Goal: Consume media (video, audio): Consume media (video, audio)

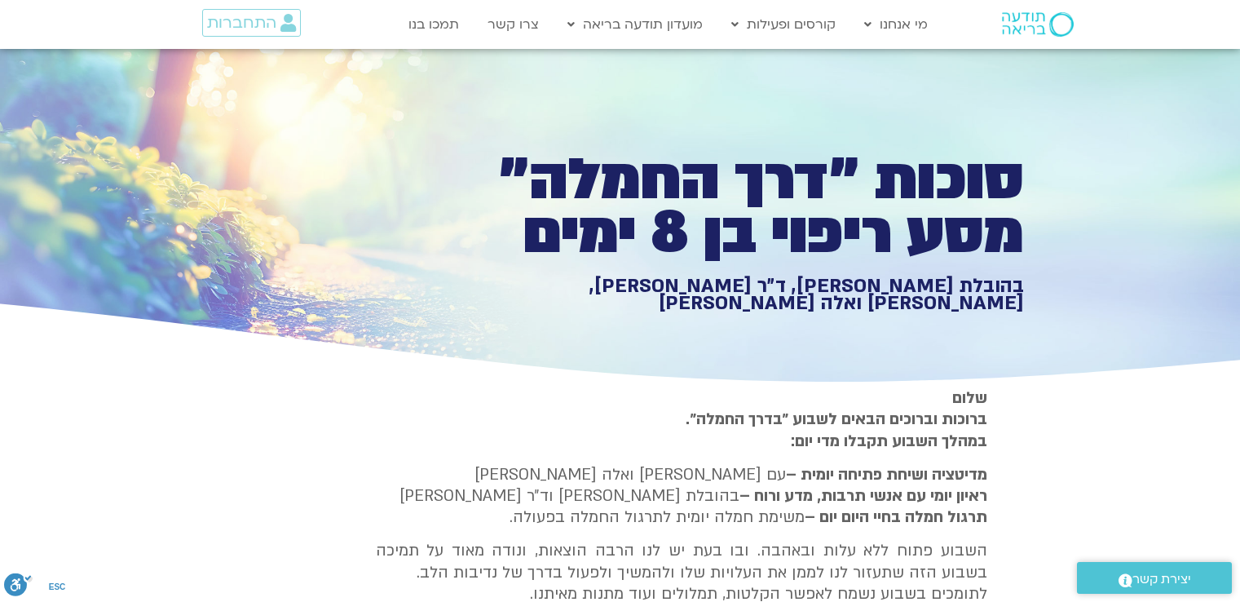
type input "992.52"
type input "2817.733333"
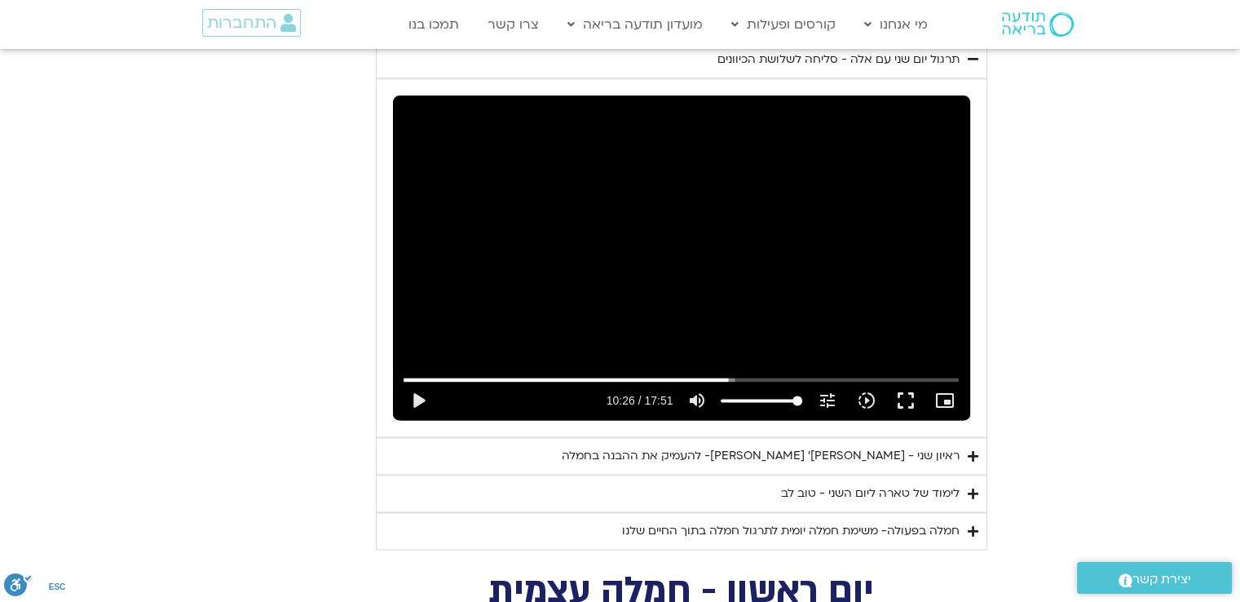
type input "992.52"
type input "2817.733333"
type input "992.52"
type input "2817.733333"
type input "992.52"
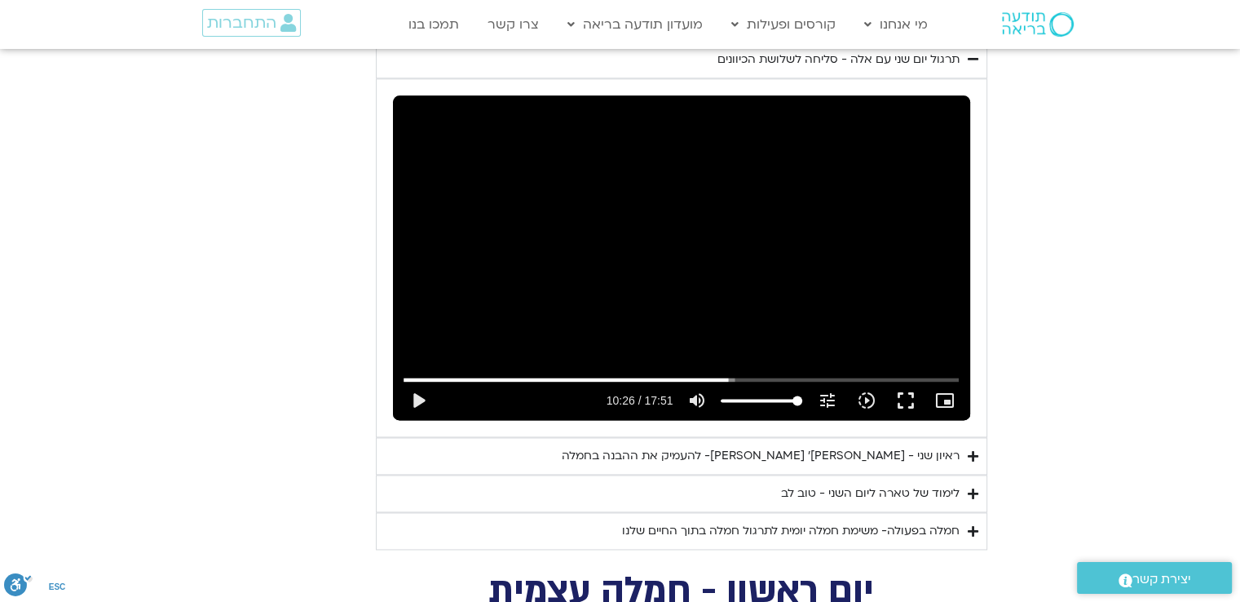
type input "2817.733333"
type input "992.52"
type input "2817.733333"
type input "992.52"
type input "2817.733333"
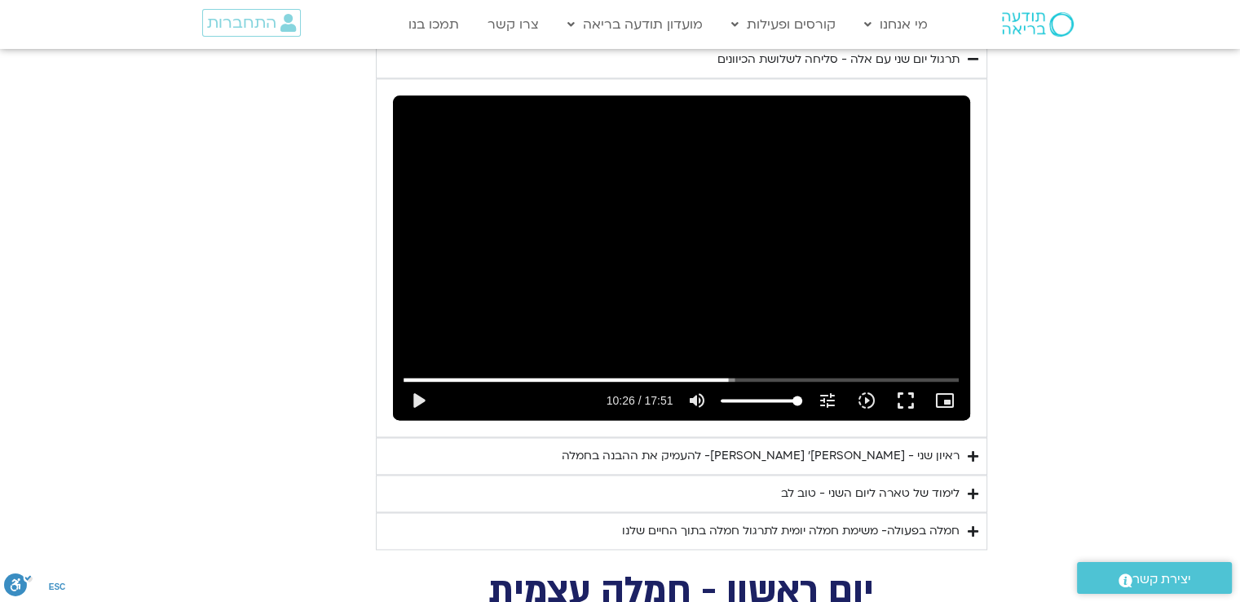
type input "992.52"
type input "2817.733333"
type input "992.52"
type input "2817.733333"
type input "992.52"
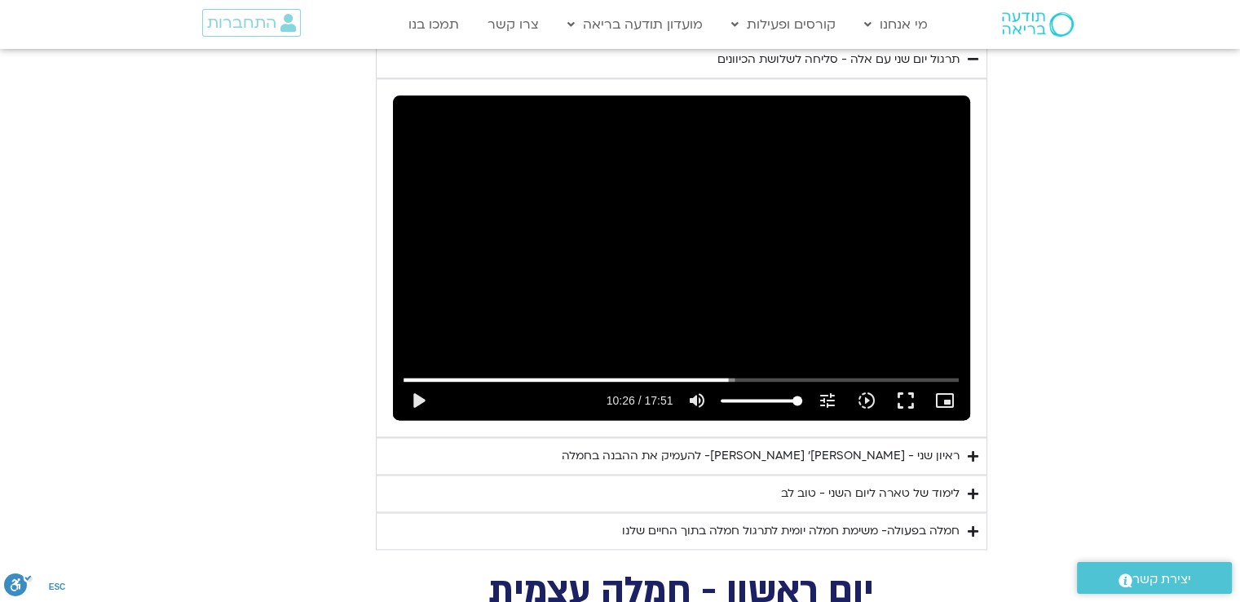
type input "2817.733333"
type input "992.52"
type input "2817.733333"
type input "992.52"
type input "2817.733333"
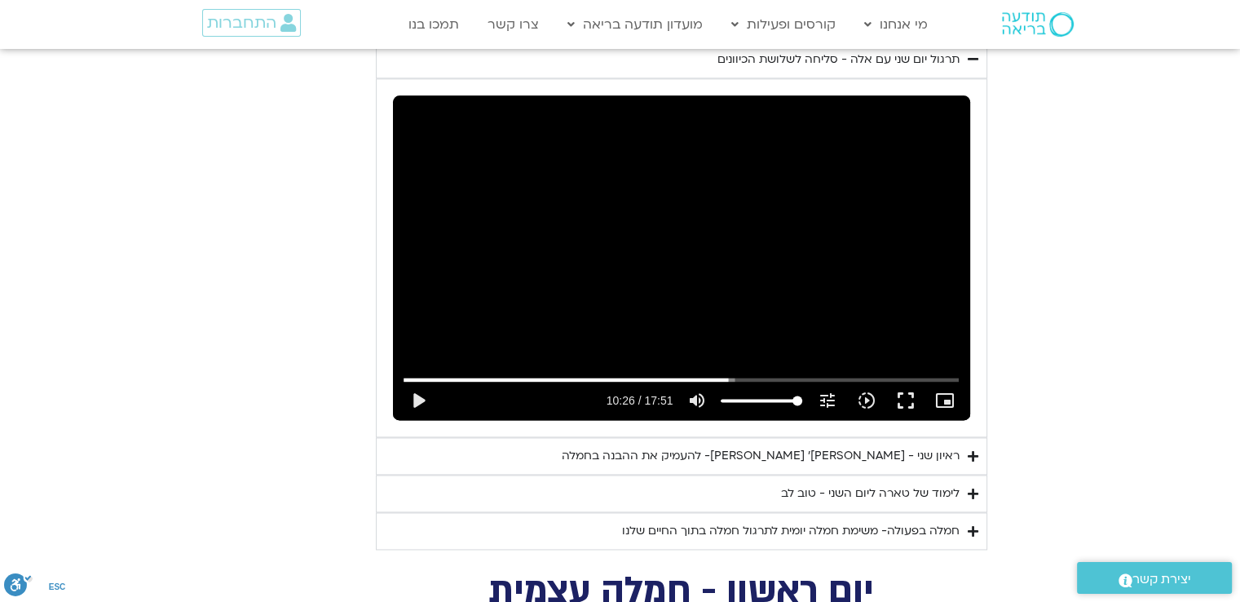
type input "992.52"
type input "2817.733333"
type input "992.52"
type input "2817.733333"
type input "992.52"
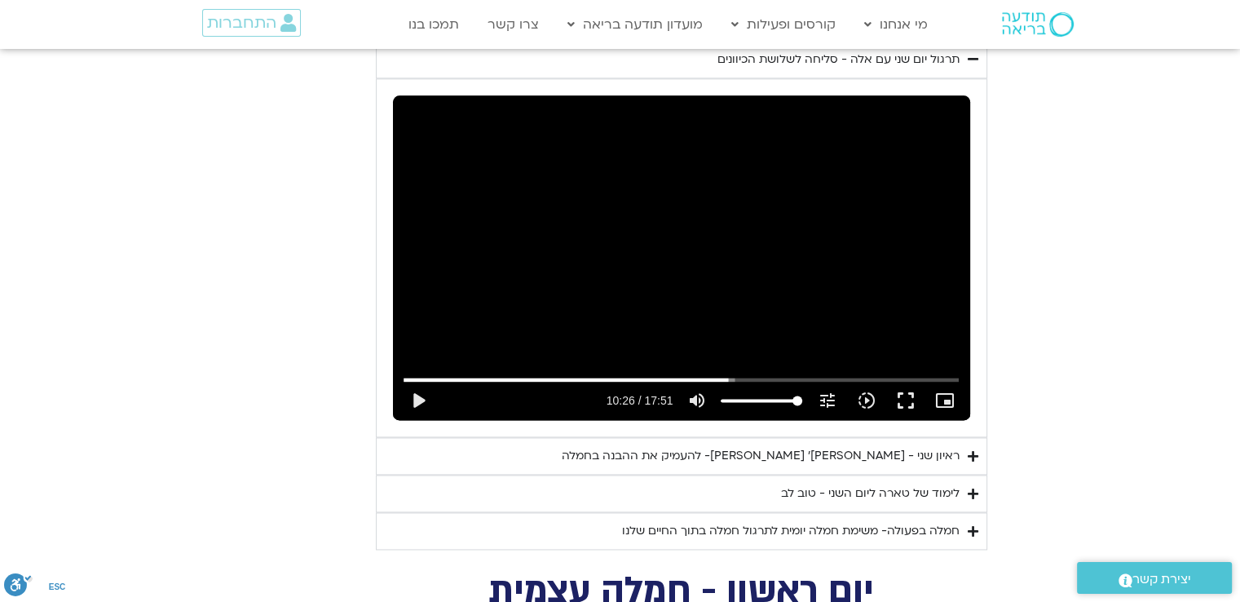
type input "2817.733333"
type input "992.52"
type input "2817.733333"
type input "992.52"
type input "2817.733333"
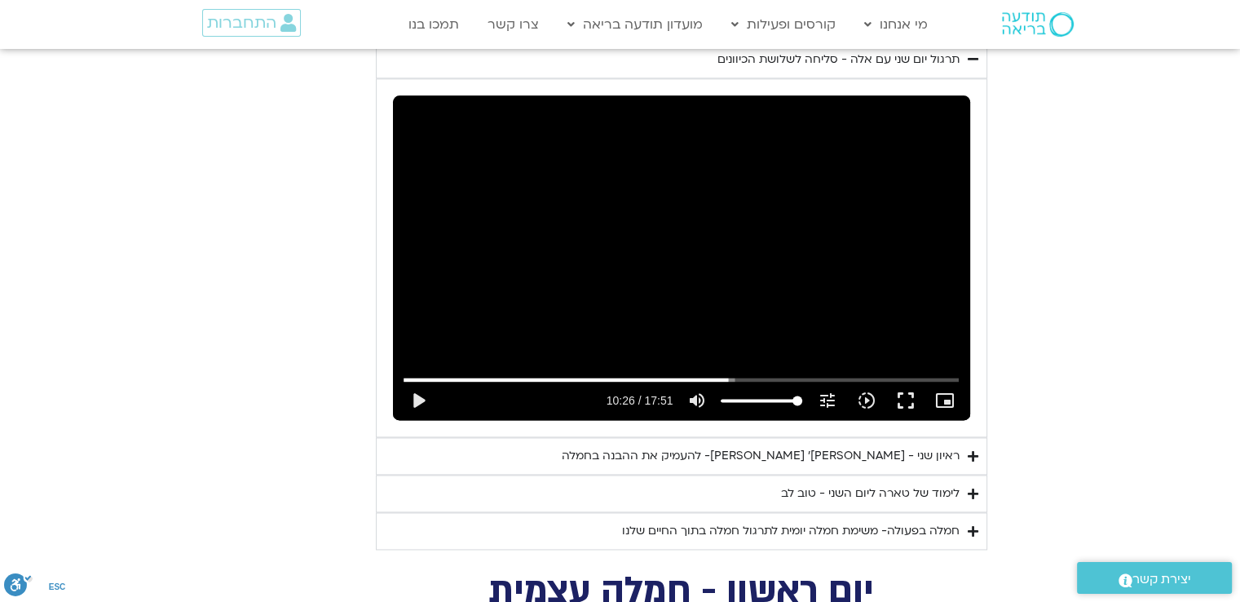
type input "992.52"
type input "2817.733333"
type input "992.52"
type input "2817.733333"
type input "992.52"
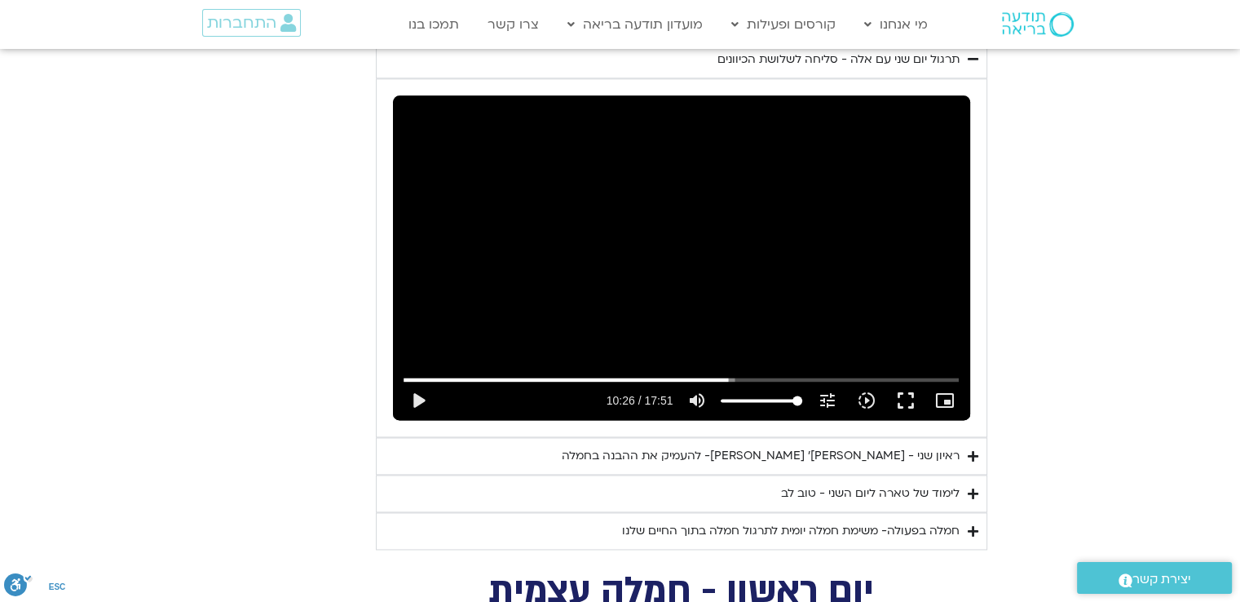
type input "2817.733333"
type input "992.52"
type input "2817.733333"
click at [823, 446] on div "ראיון שני - [PERSON_NAME]׳ [PERSON_NAME]- להעמיק את ההבנה בחמלה" at bounding box center [761, 456] width 398 height 20
type input "992.52"
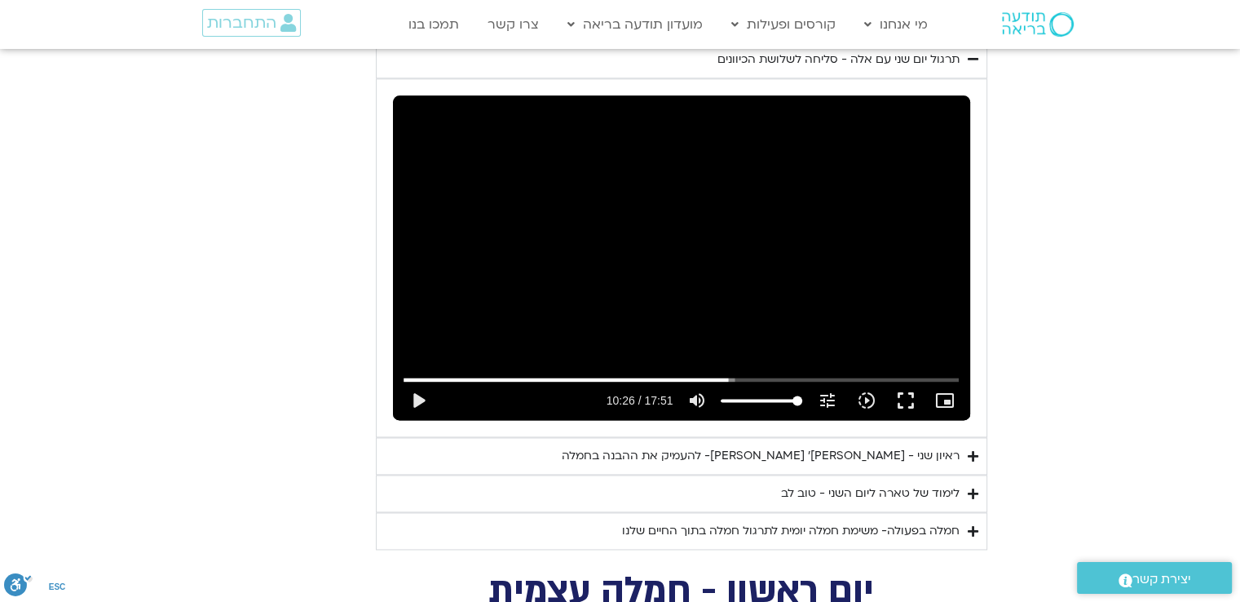
type input "2817.733333"
type input "992.52"
type input "2817.733333"
type input "992.52"
type input "2817.733333"
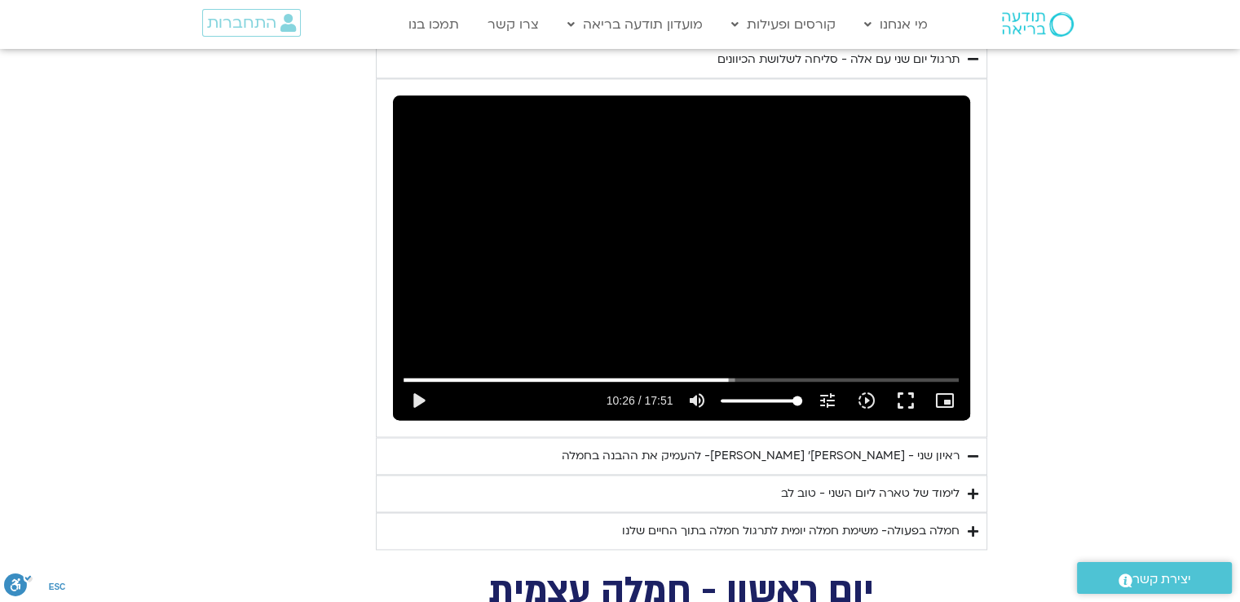
type input "992.52"
type input "2817.733333"
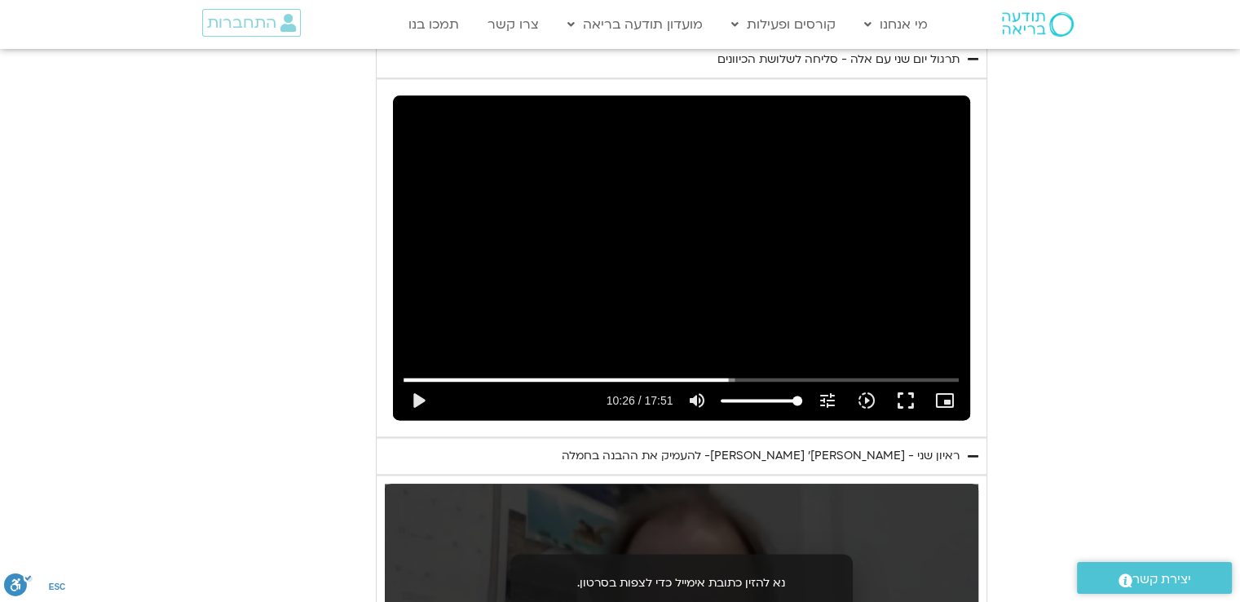
type input "992.52"
type input "2817.733333"
type input "992.52"
type input "2817.733333"
type input "992.52"
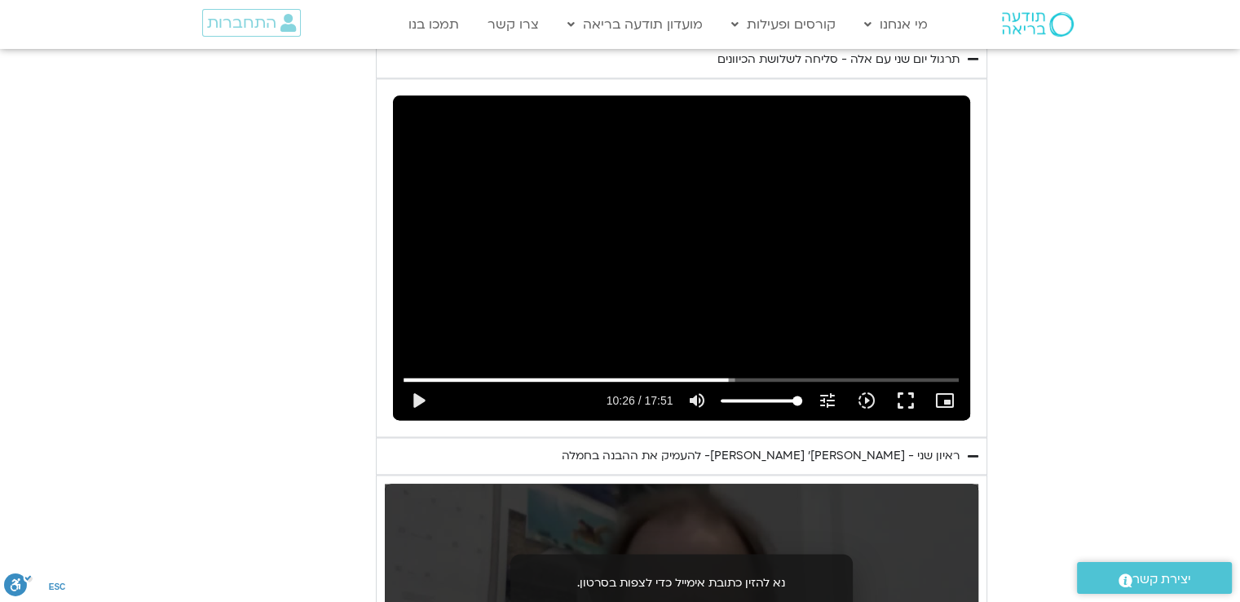
type input "2817.733333"
type input "992.52"
type input "2817.733333"
type input "992.52"
type input "2817.733333"
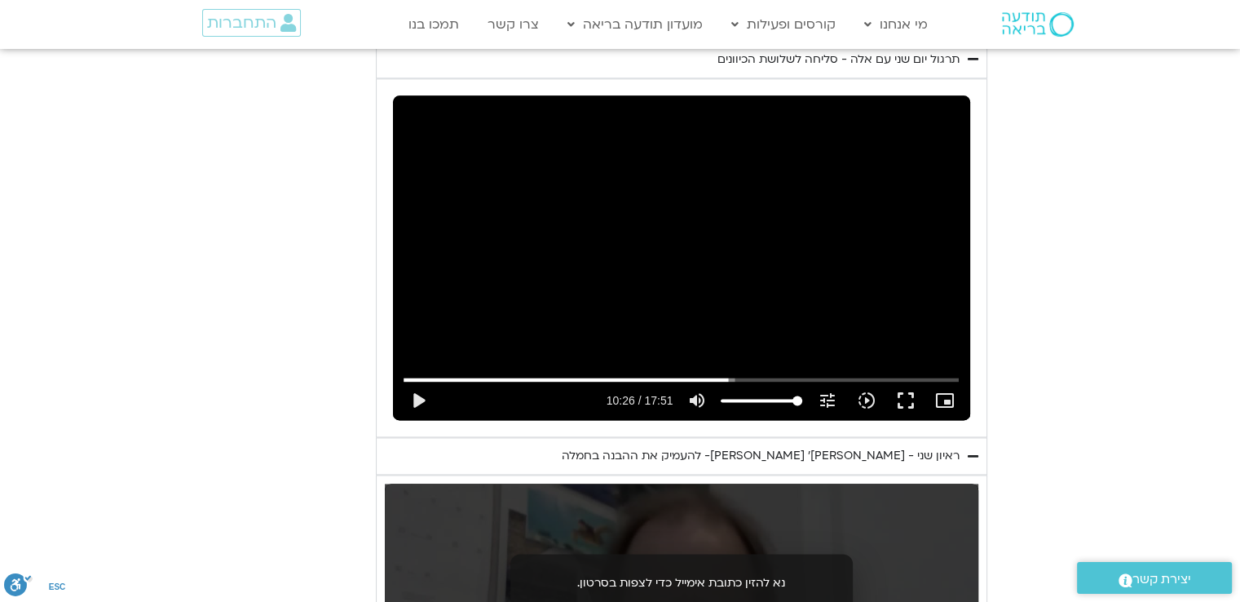
type input "992.52"
type input "2817.733333"
type input "992.52"
type input "2817.733333"
type input "992.52"
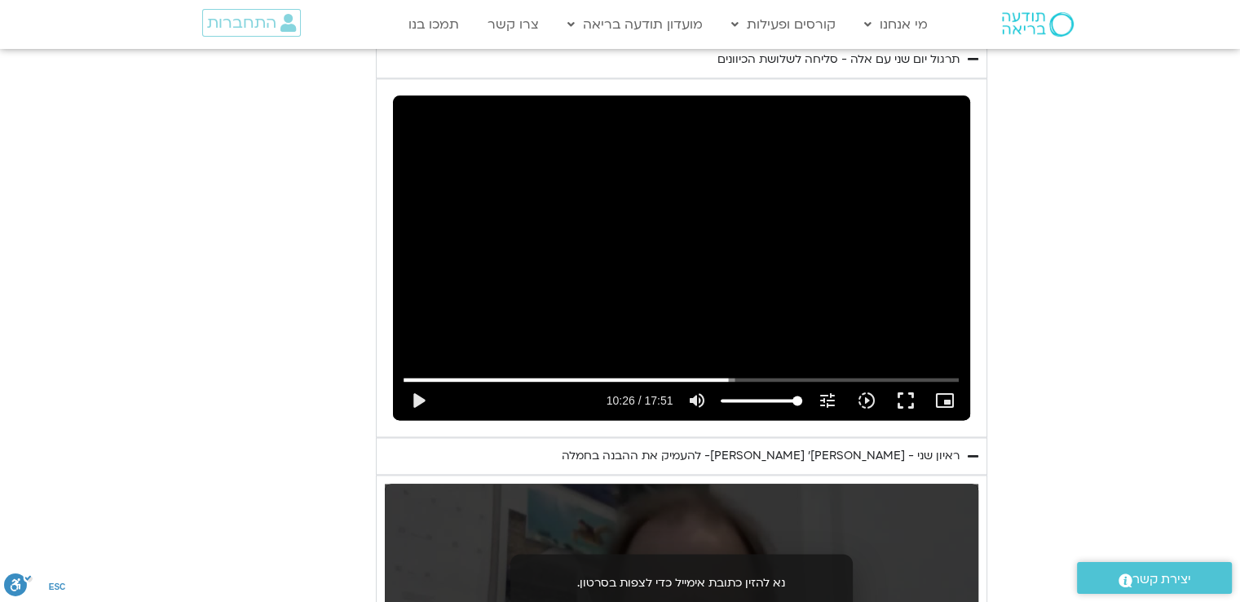
type input "2817.733333"
type input "992.52"
type input "2817.733333"
type input "992.52"
type input "2817.733333"
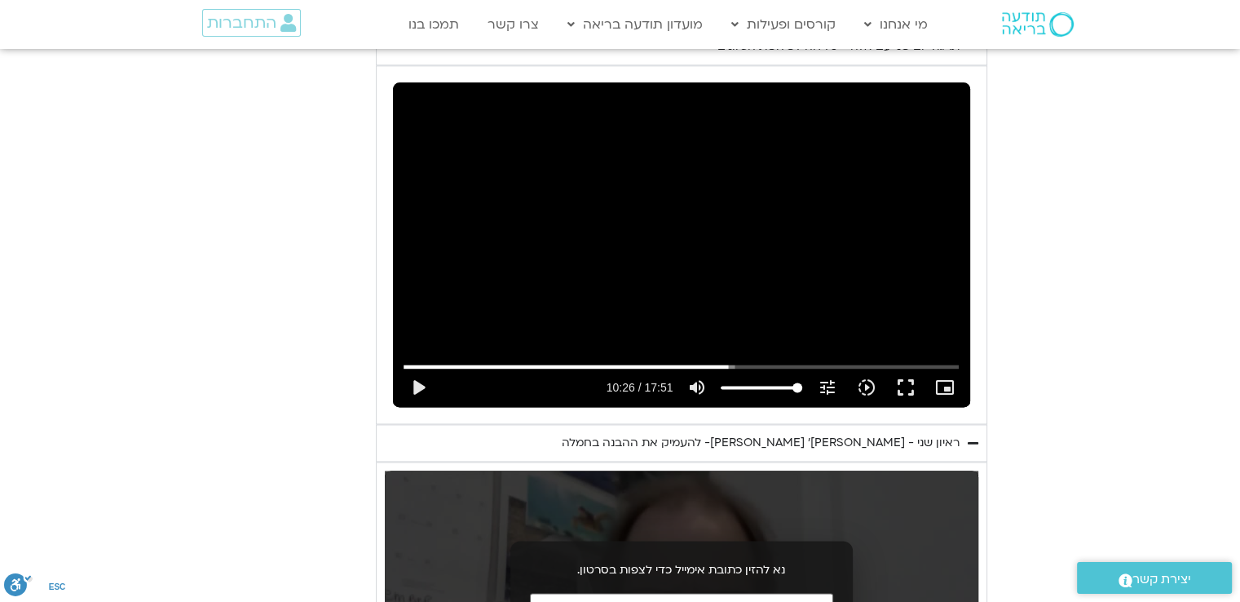
type input "992.52"
type input "2817.733333"
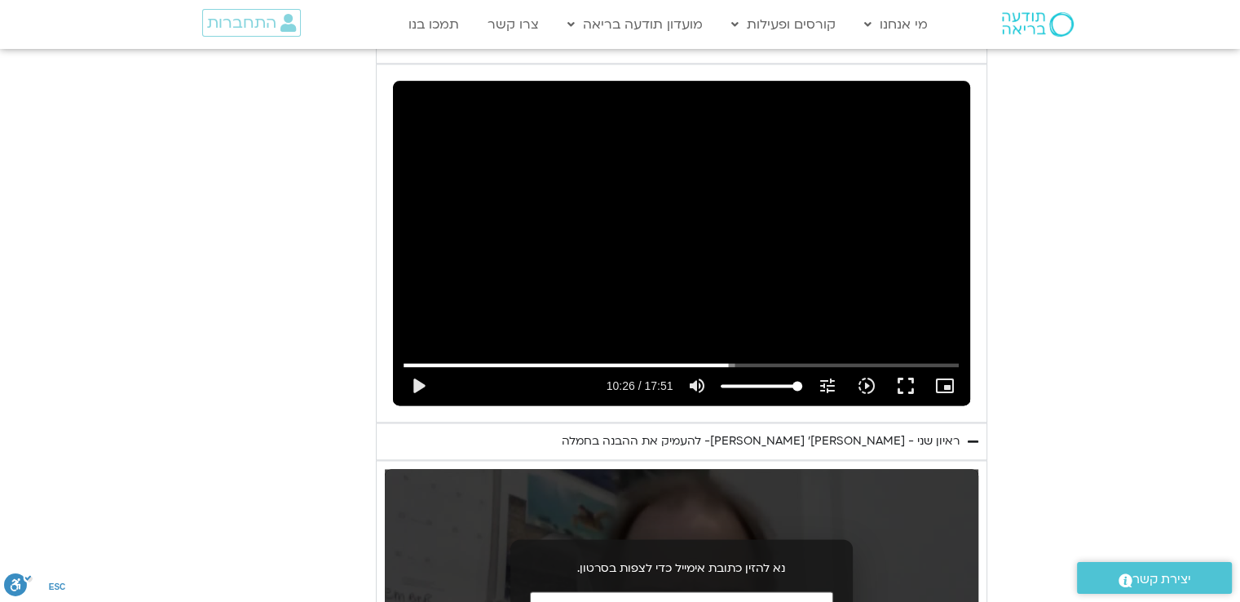
type input "992.52"
type input "2817.733333"
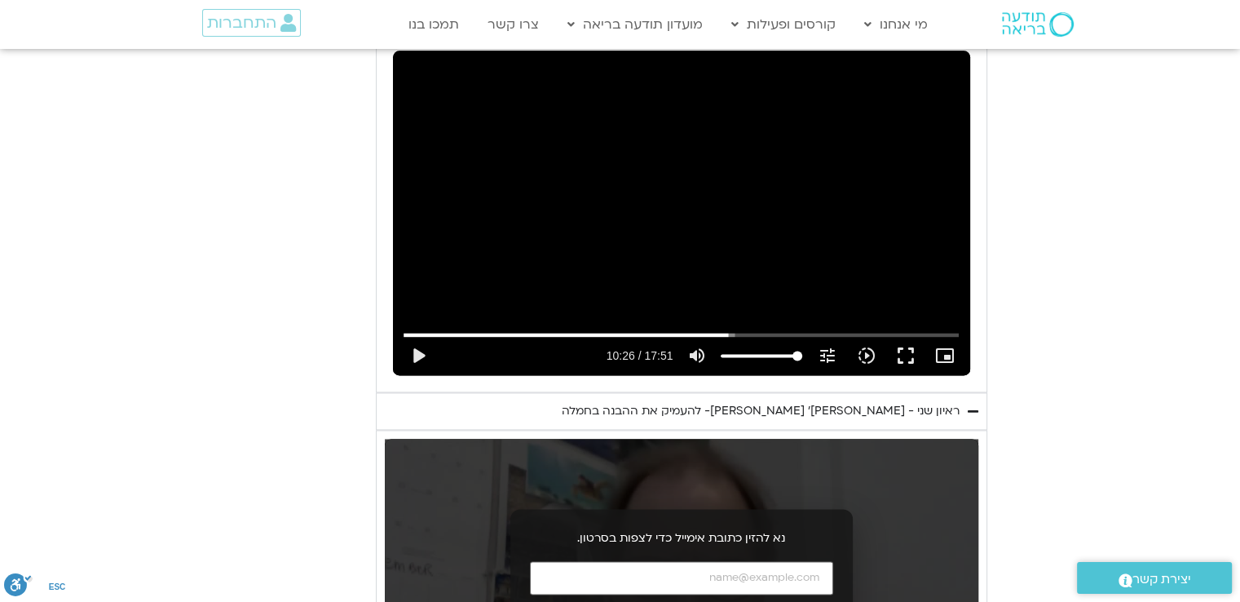
type input "992.52"
type input "2817.733333"
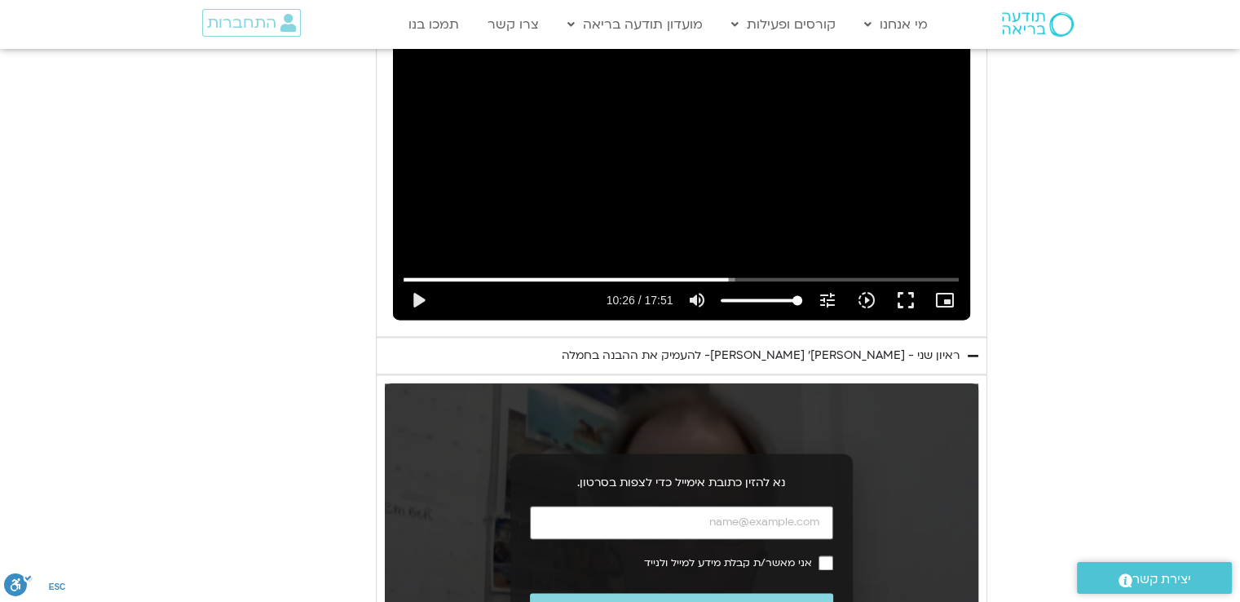
type input "992.52"
type input "2817.733333"
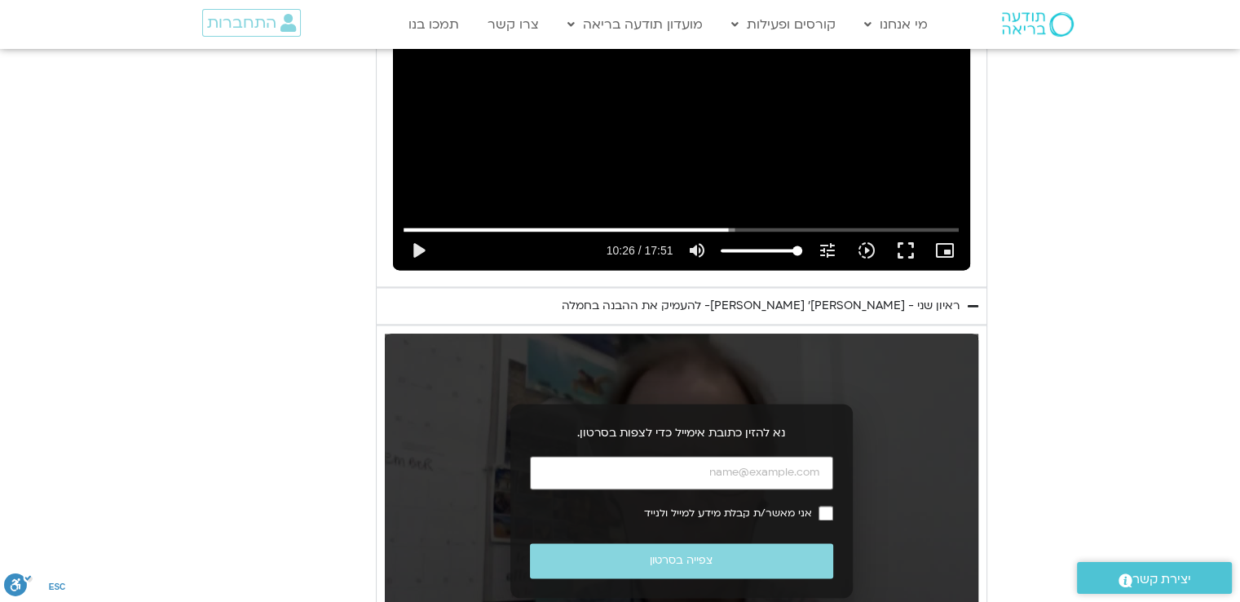
type input "992.52"
type input "2817.733333"
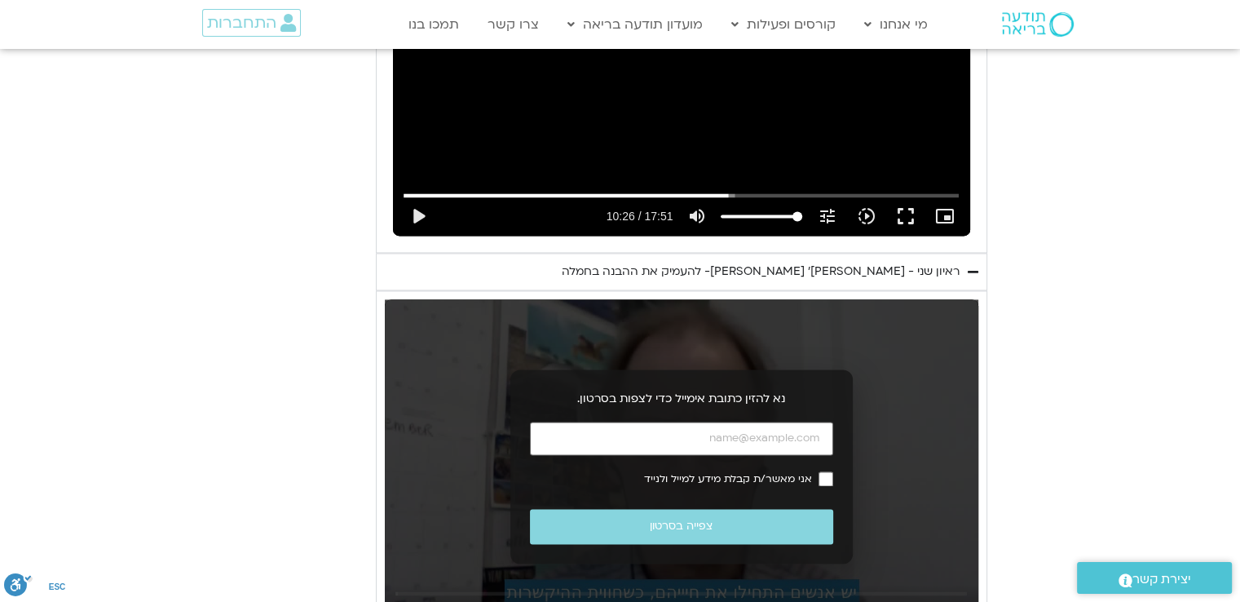
type input "992.52"
type input "2817.733333"
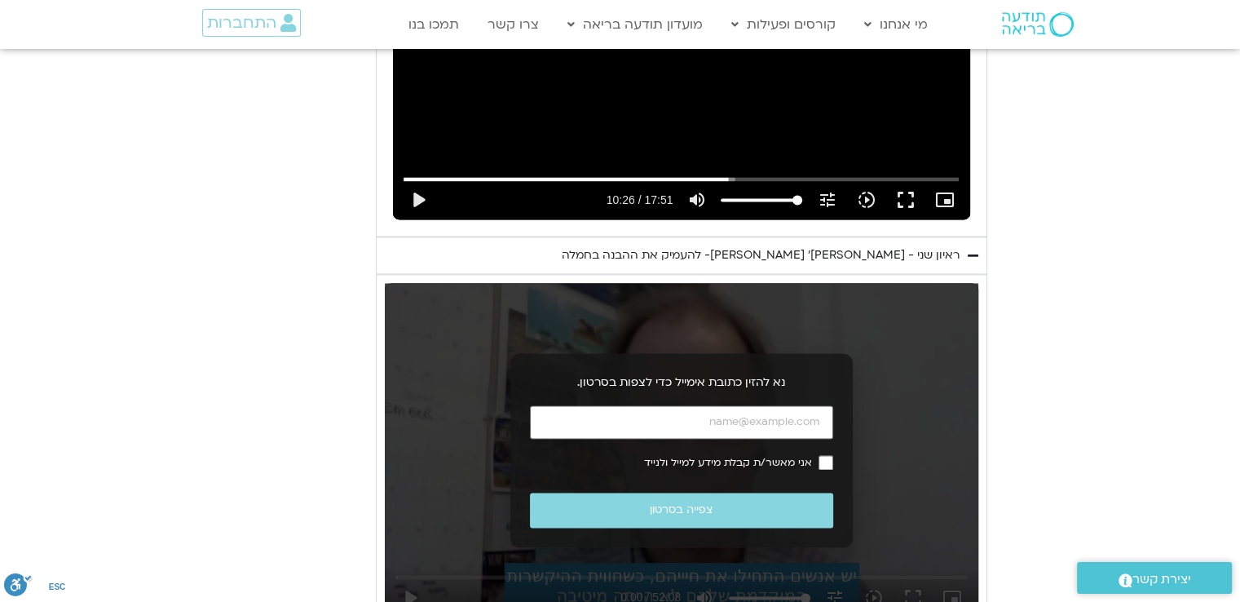
type input "992.52"
type input "2817.733333"
type input "992.52"
type input "2817.733333"
type input "992.52"
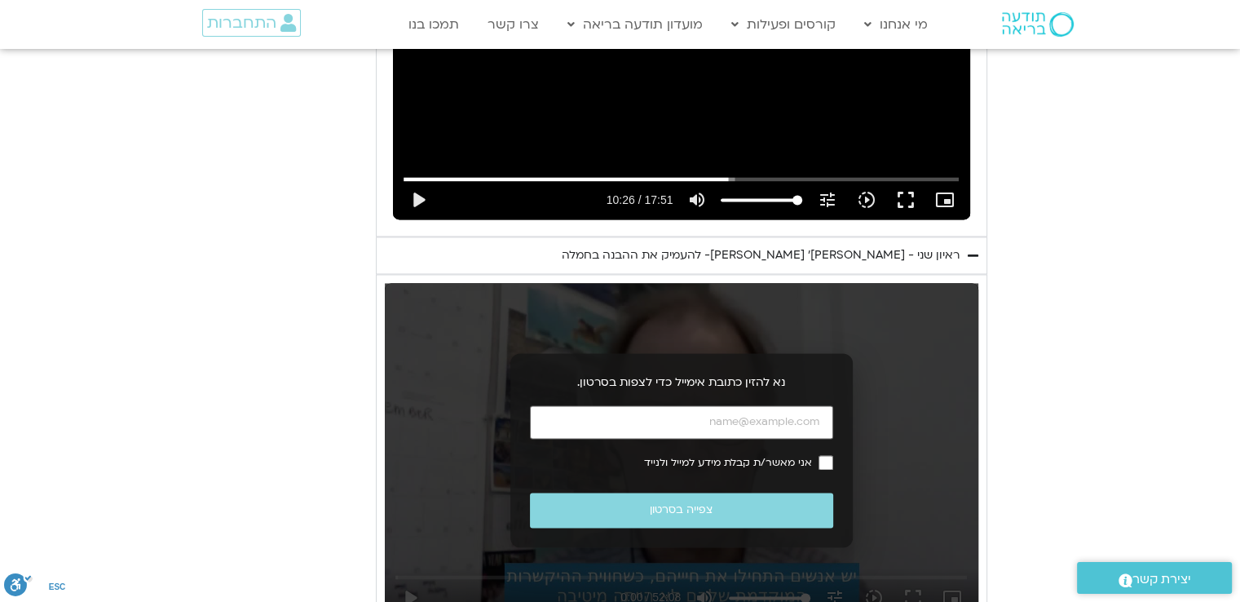
type input "2817.733333"
type input "992.52"
type input "2817.733333"
type input "992.52"
type input "2817.733333"
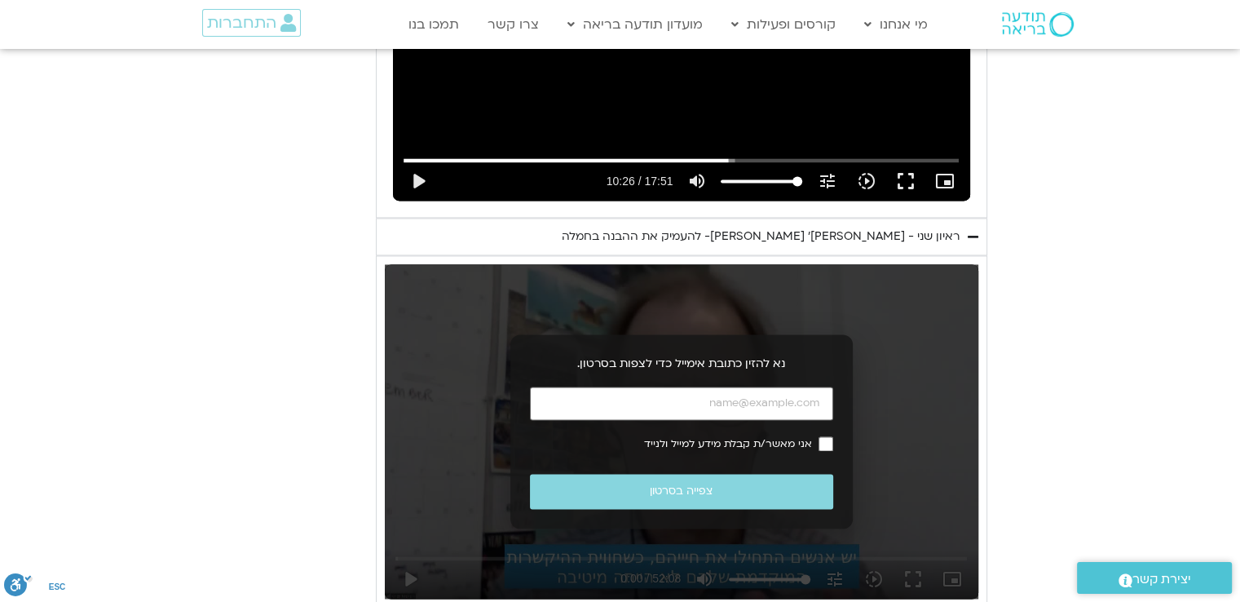
type input "992.52"
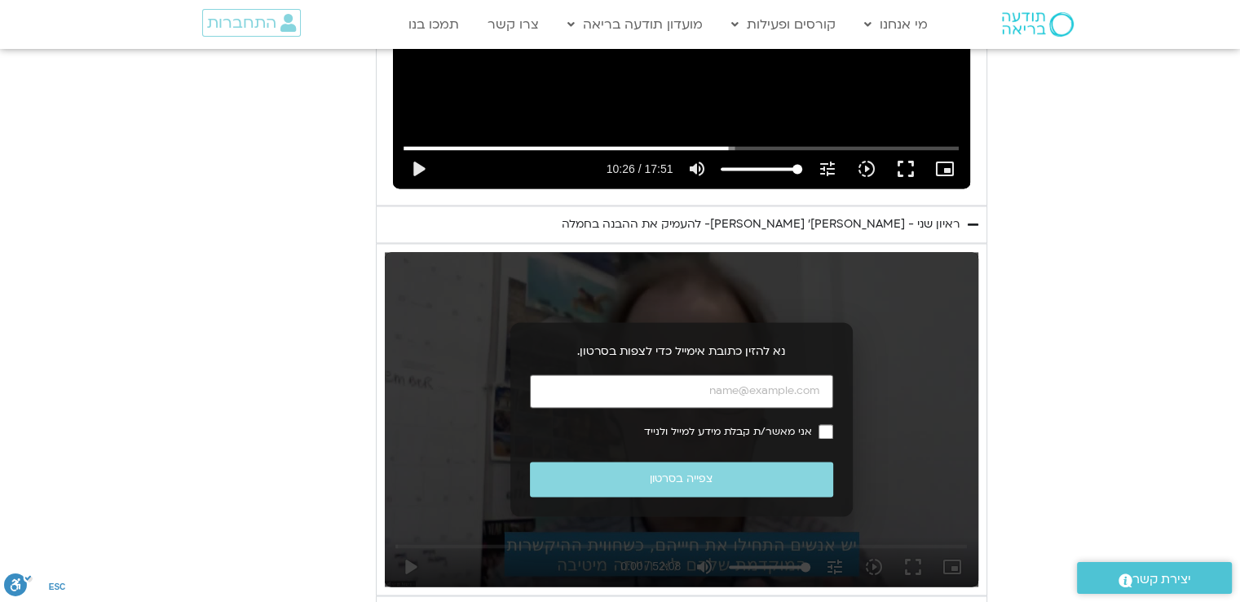
type input "2817.733333"
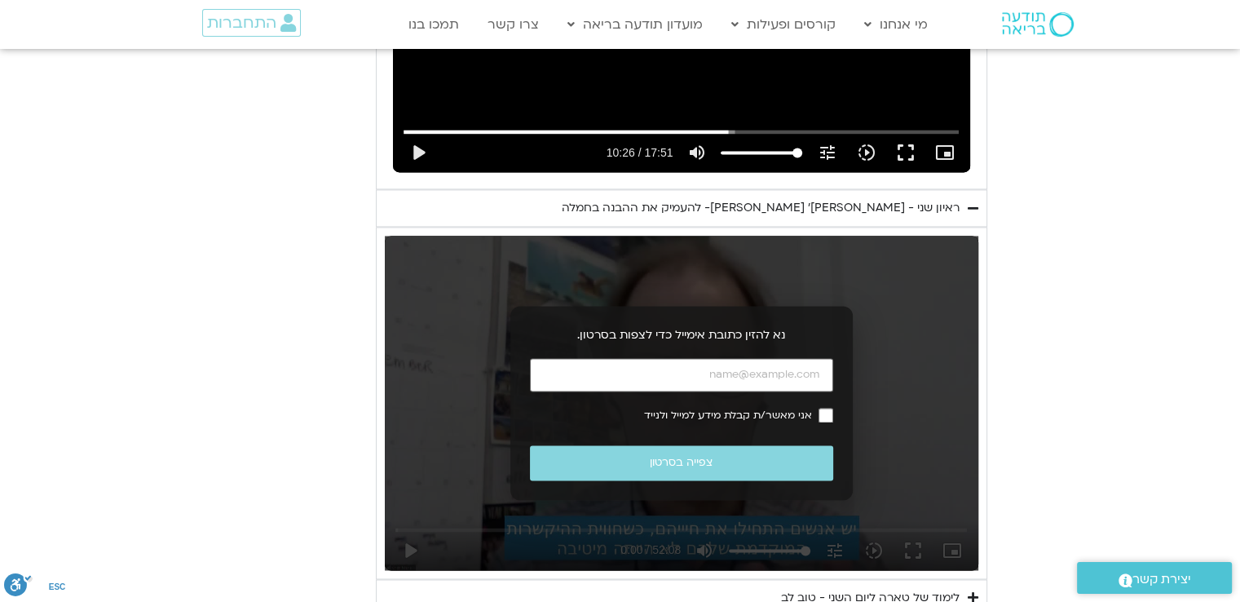
type input "992.52"
type input "2817.733333"
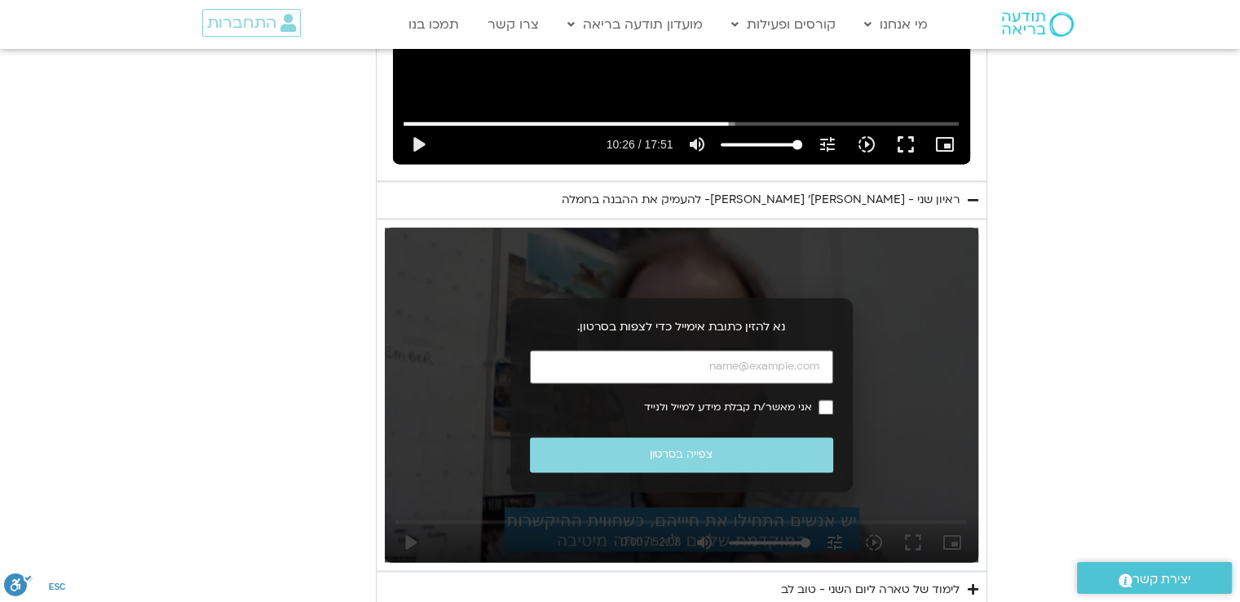
type input "992.52"
type input "2817.733333"
type input "992.52"
type input "2817.733333"
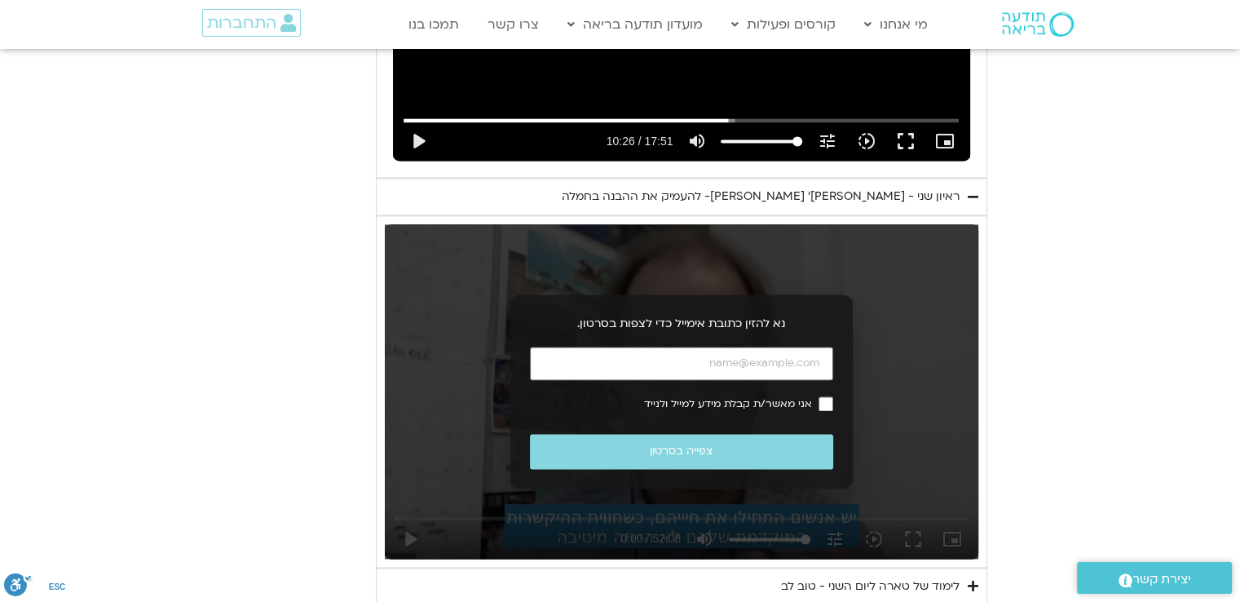
type input "992.52"
type input "2817.733333"
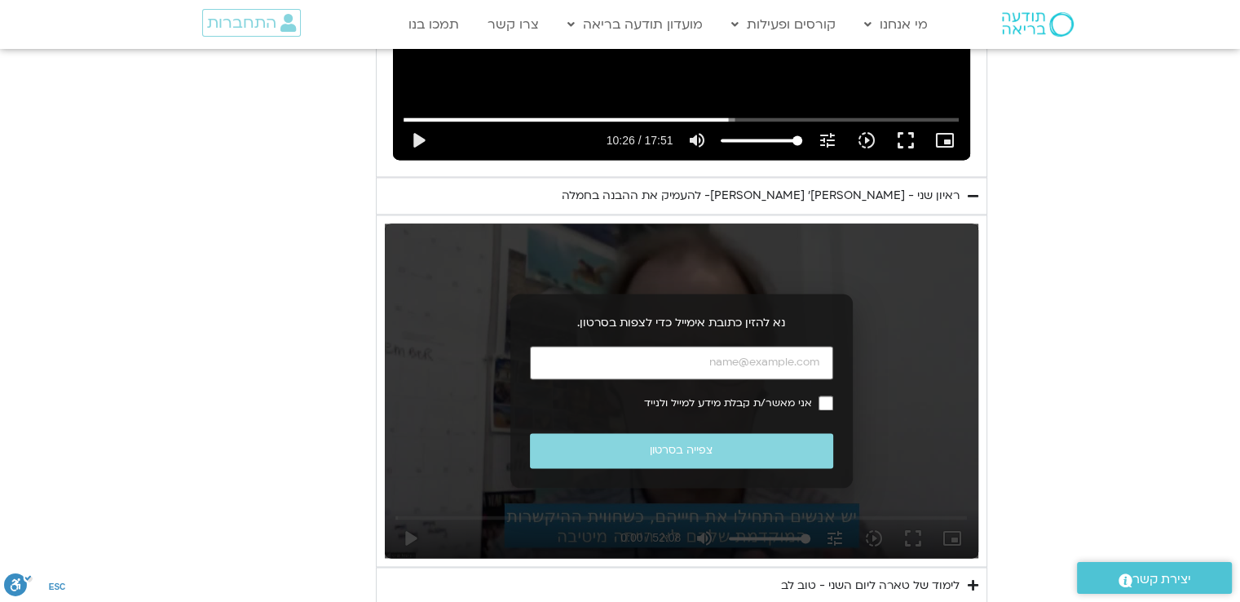
type input "992.52"
type input "2817.733333"
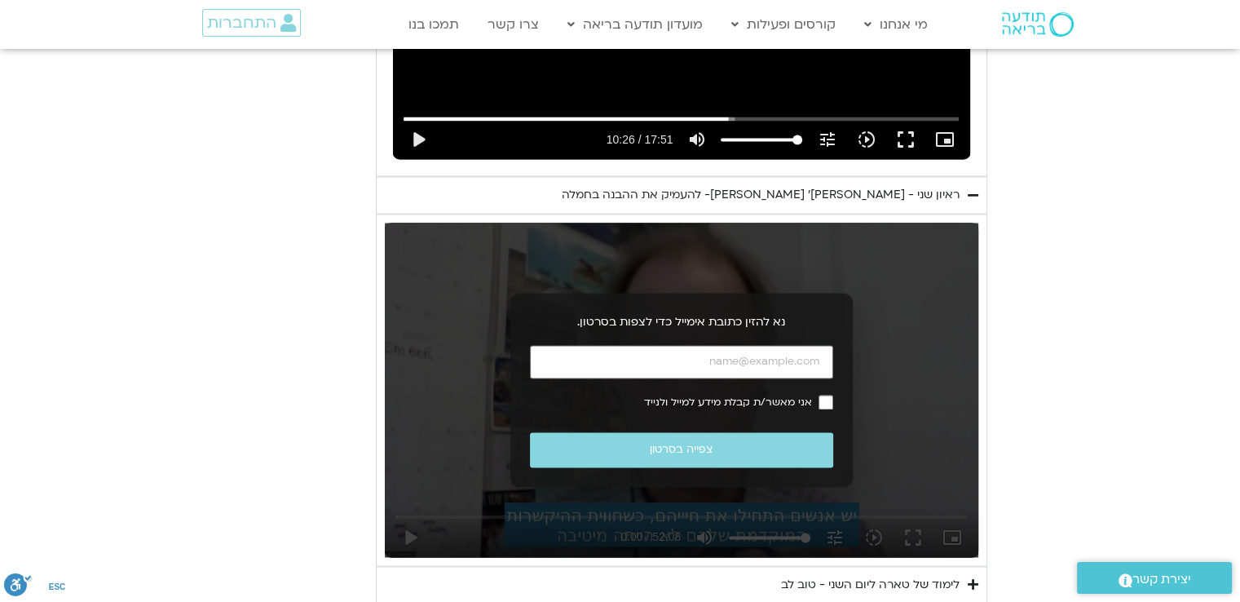
scroll to position [2476, 0]
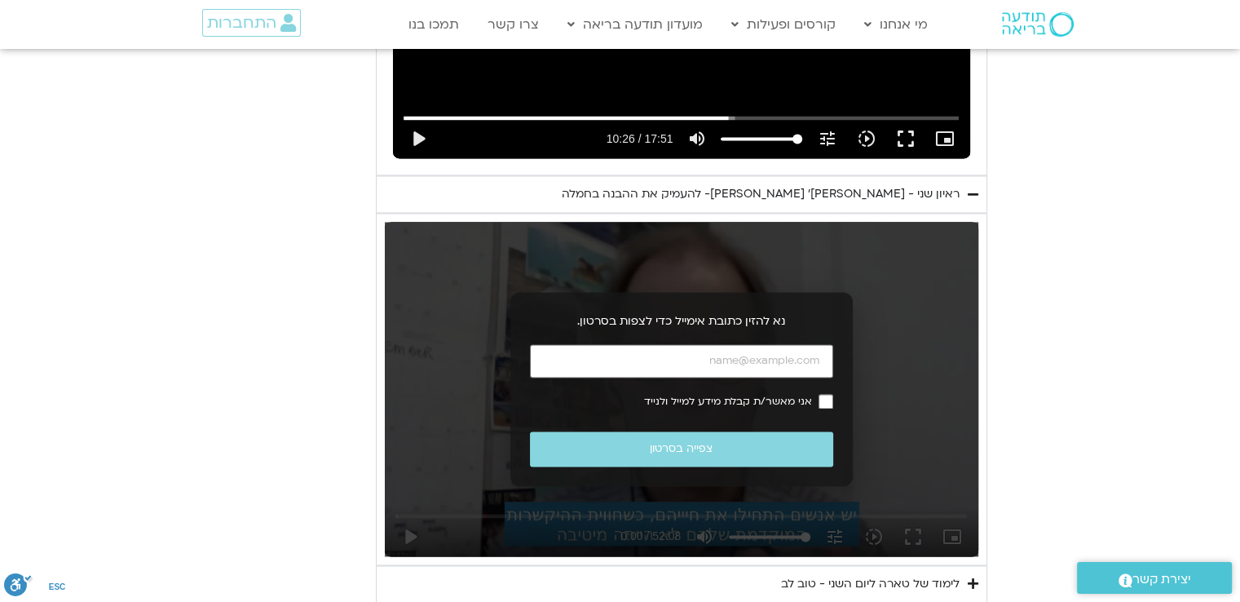
type input "992.52"
type input "2817.733333"
type input "992.52"
type input "2817.733333"
type input "992.52"
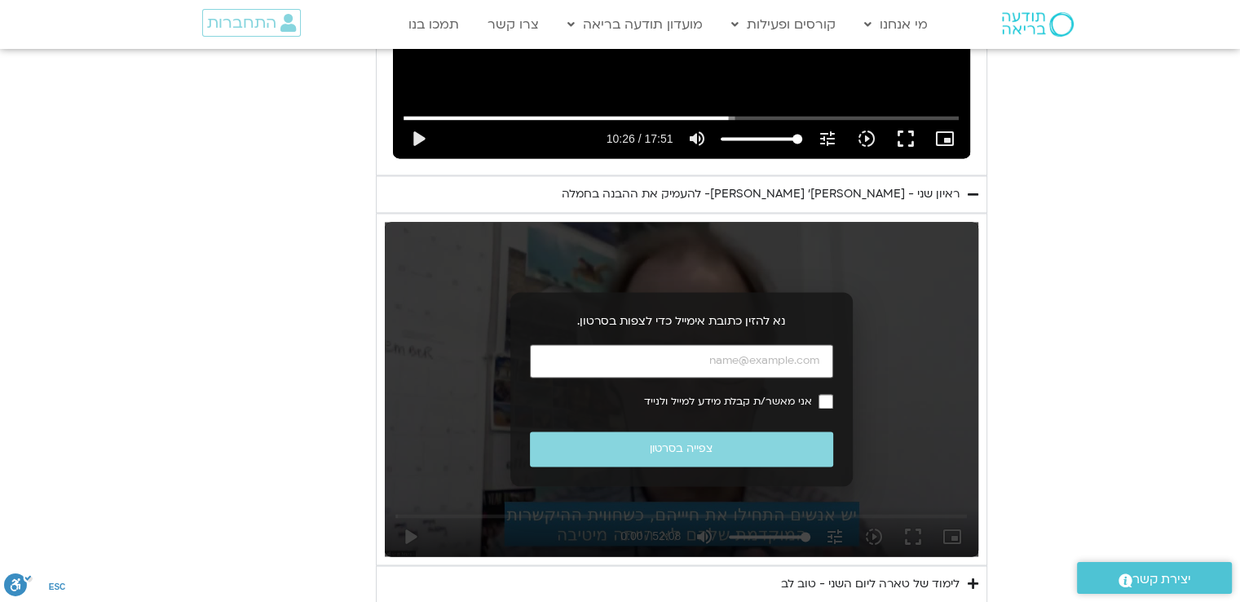
type input "2817.733333"
type input "992.52"
type input "2817.733333"
type input "992.52"
type input "2817.733333"
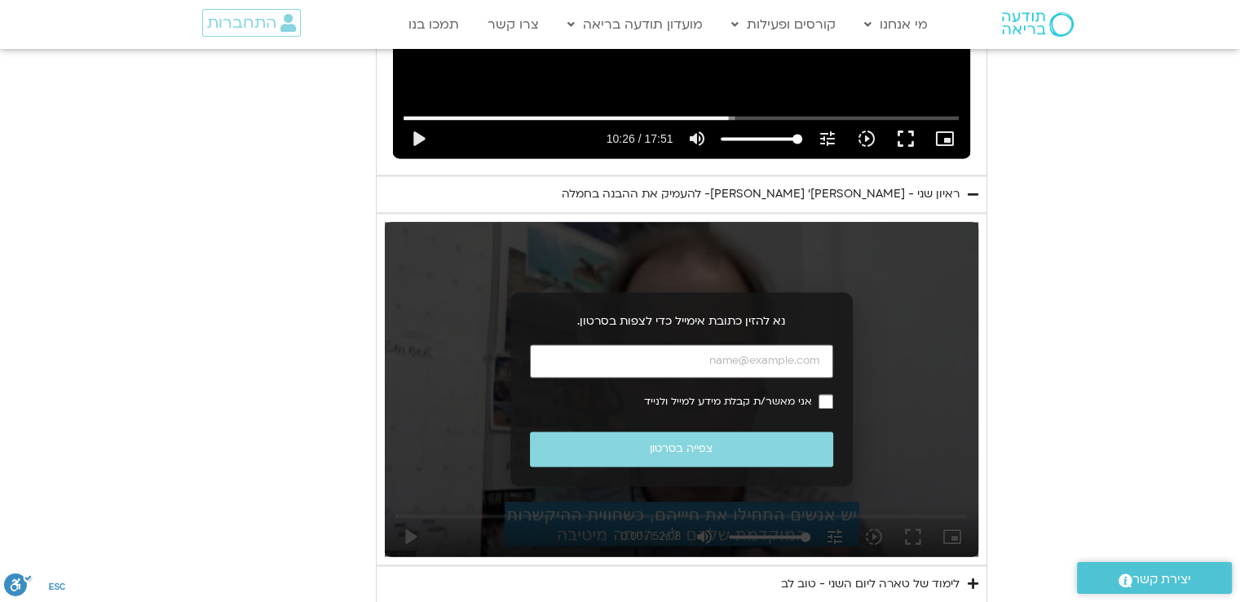
type input "992.52"
type input "2817.733333"
type input "992.52"
type input "2817.733333"
type input "992.52"
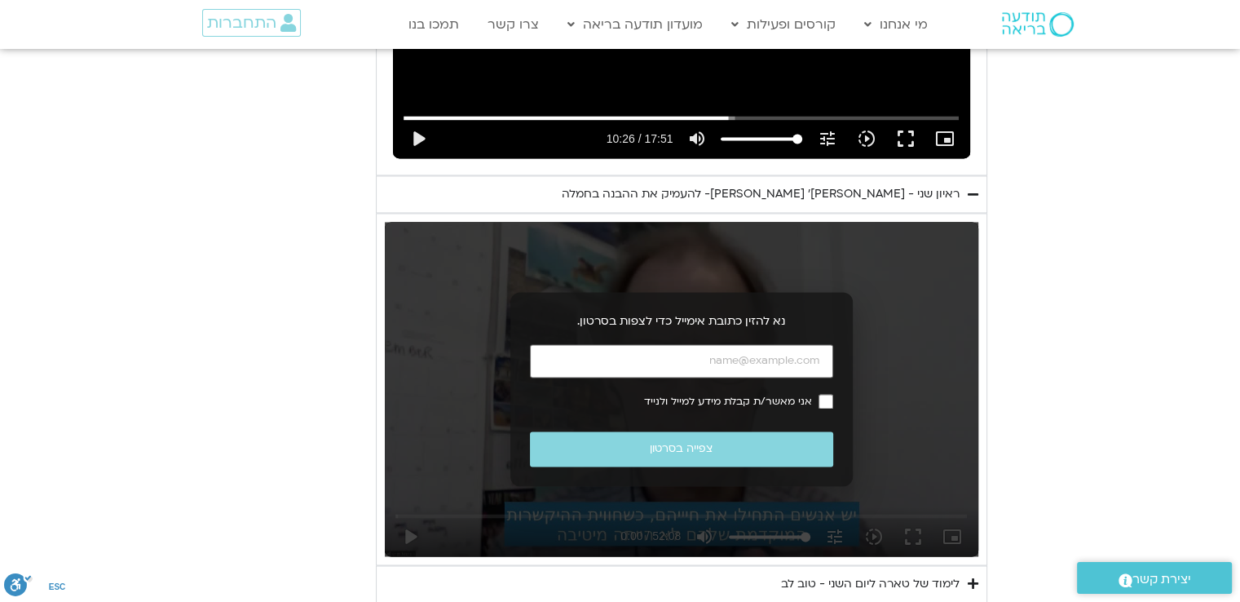
type input "2817.733333"
type input "992.52"
type input "2817.733333"
type input "992.52"
type input "2817.733333"
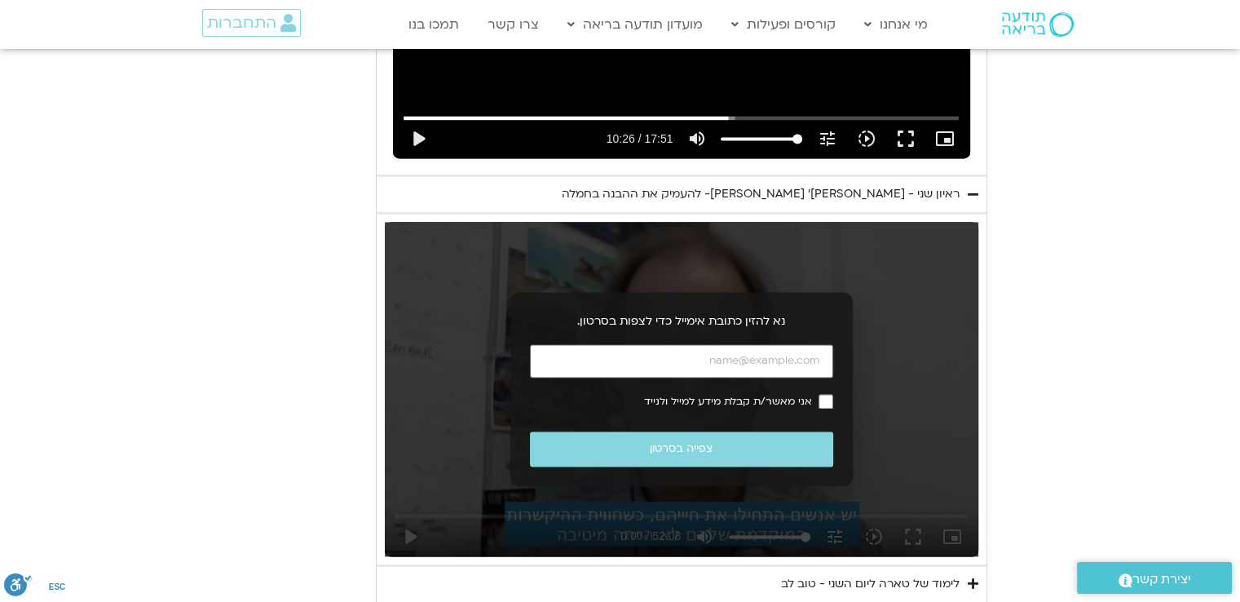
type input "992.52"
type input "2817.733333"
type input "992.52"
type input "2817.733333"
type input "992.52"
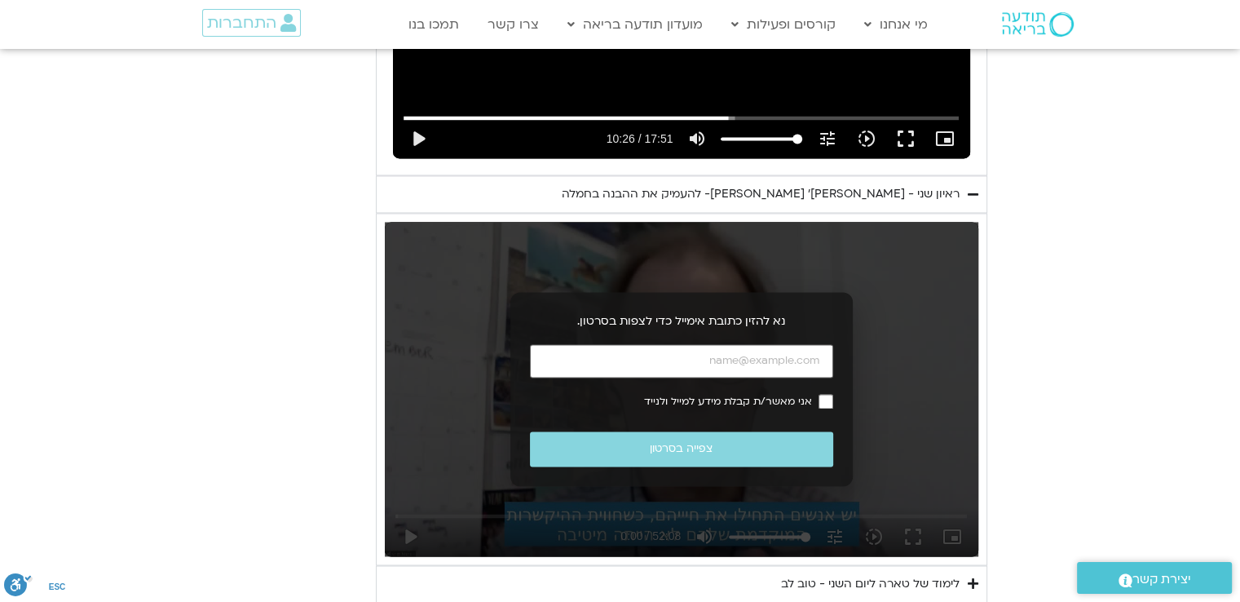
type input "2817.733333"
type input "992.52"
type input "2817.733333"
type input "992.52"
type input "2817.733333"
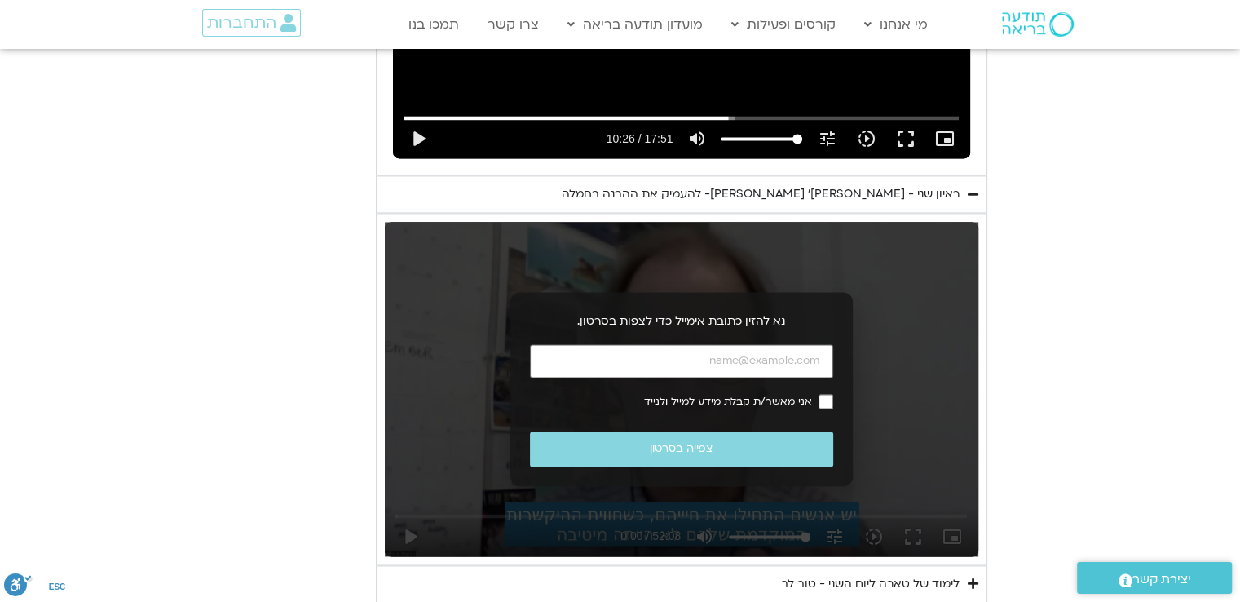
type input "992.52"
type input "2817.733333"
type input "992.52"
type input "2817.733333"
type input "992.52"
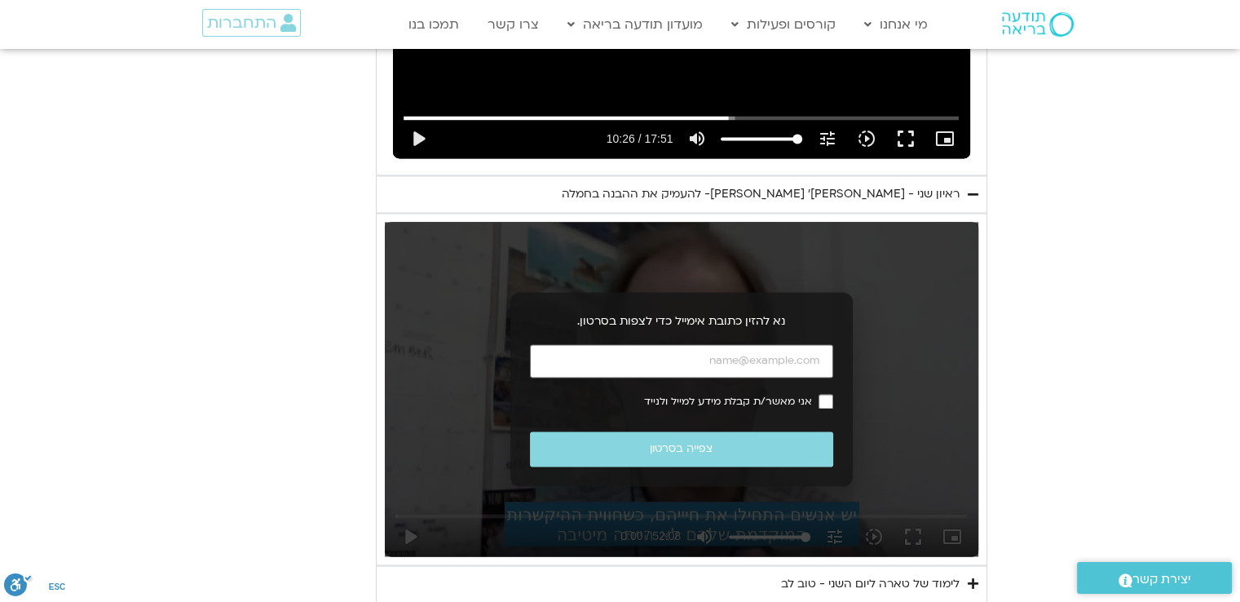
type input "2817.733333"
type input "992.52"
type input "2817.733333"
type input "992.52"
type input "2817.733333"
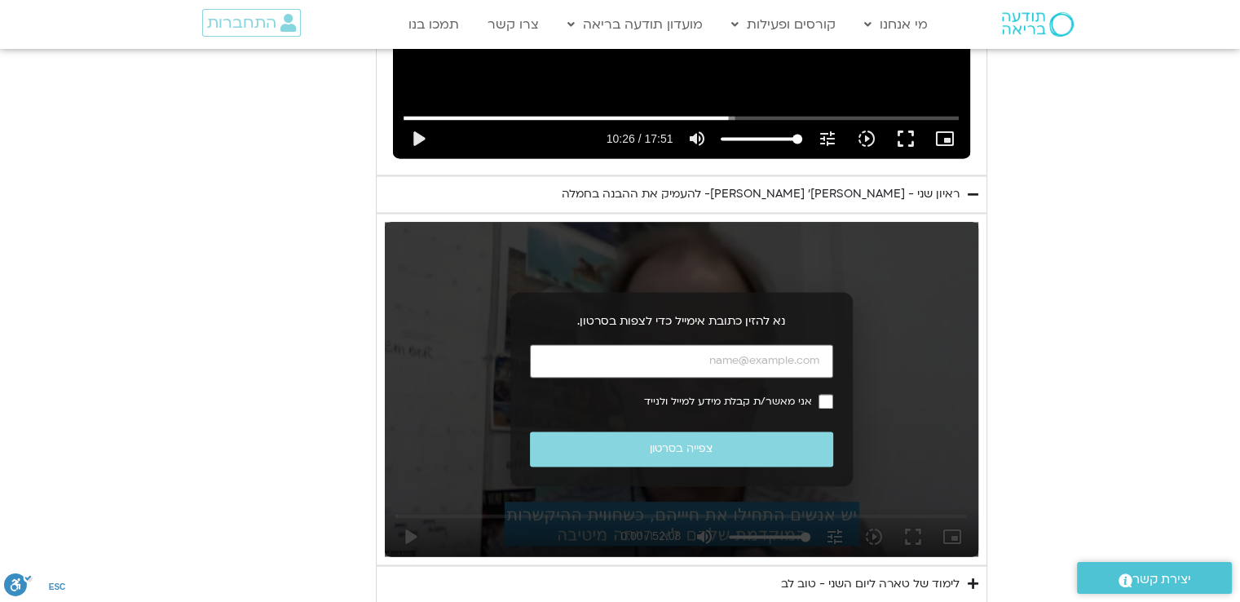
type input "992.52"
type input "2817.733333"
type input "992.52"
type input "2817.733333"
type input "992.52"
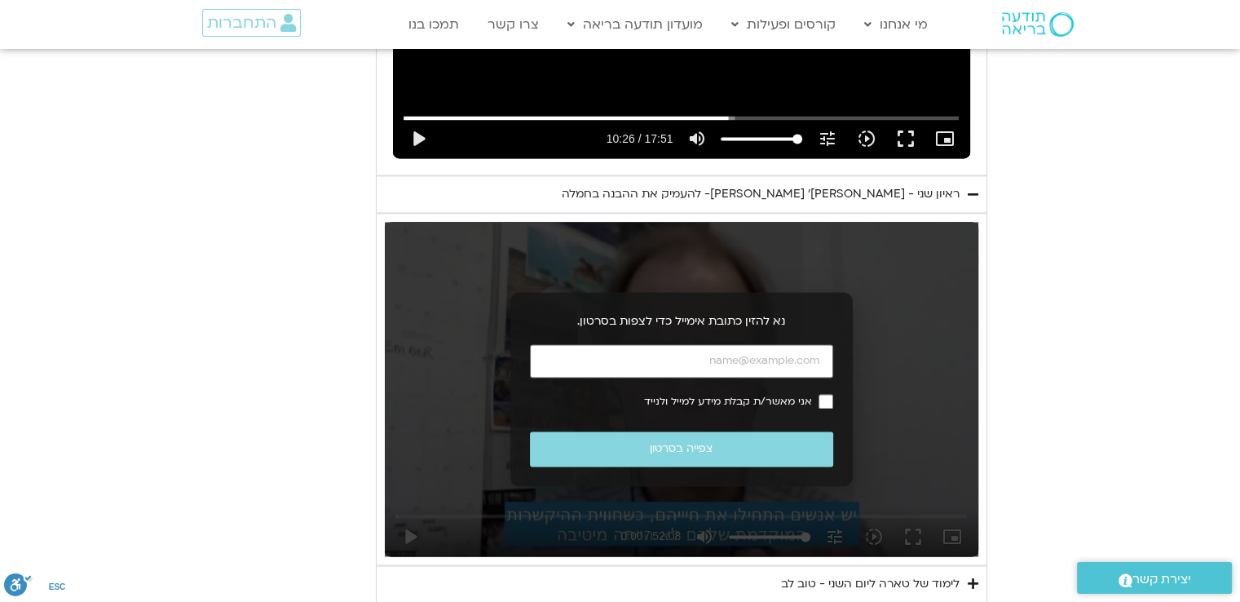
type input "2817.733333"
type input "992.52"
type input "2817.733333"
type input "992.52"
type input "2817.733333"
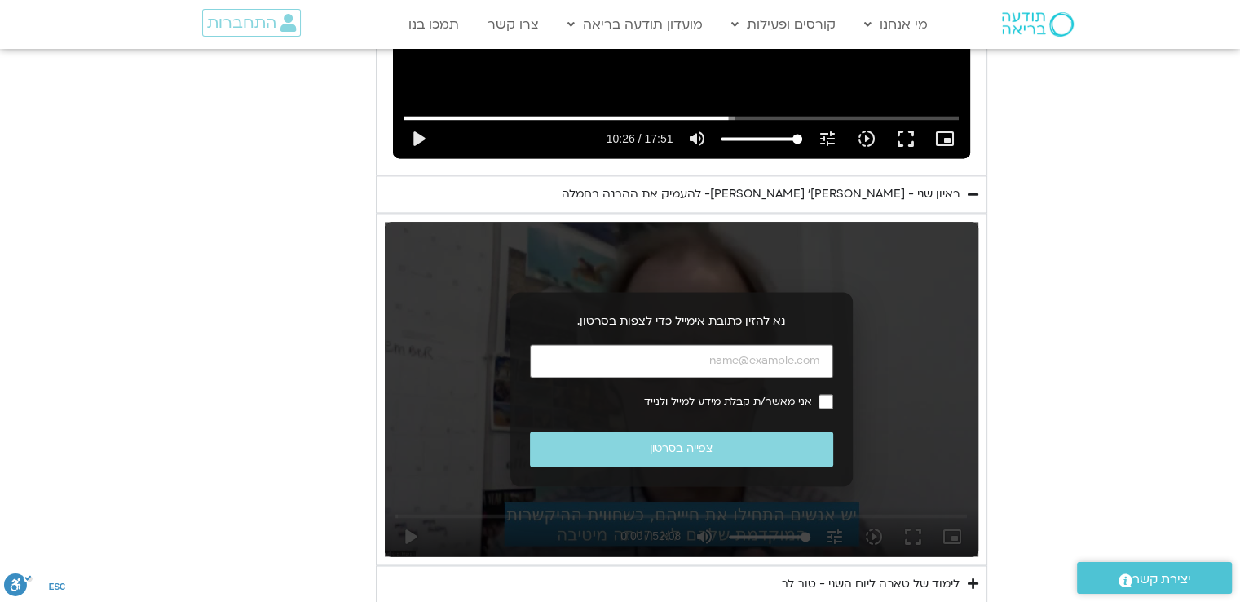
type input "992.52"
type input "2817.733333"
type input "992.52"
type input "2817.733333"
type input "992.52"
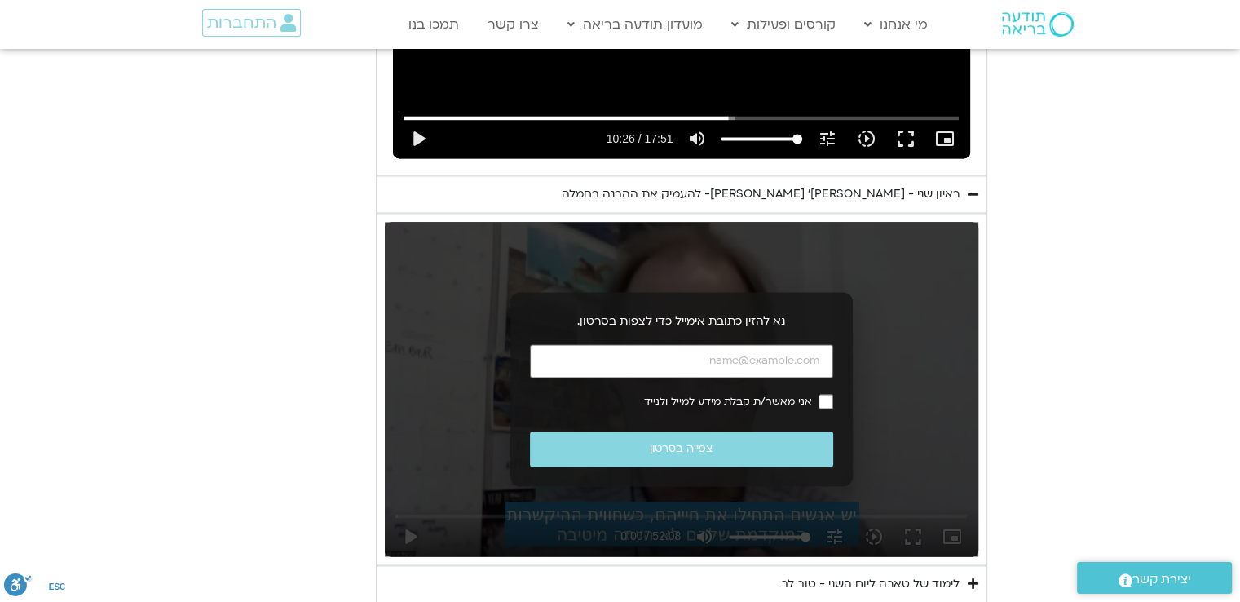
type input "2817.733333"
type input "992.52"
type input "2817.733333"
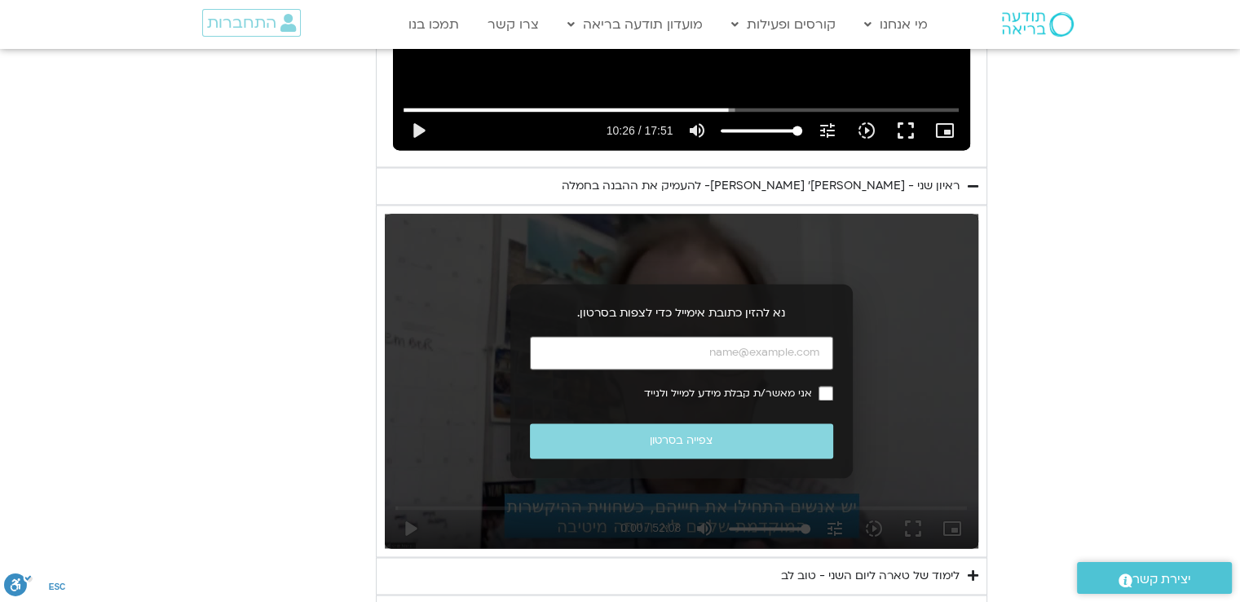
type input "992.52"
type input "2817.733333"
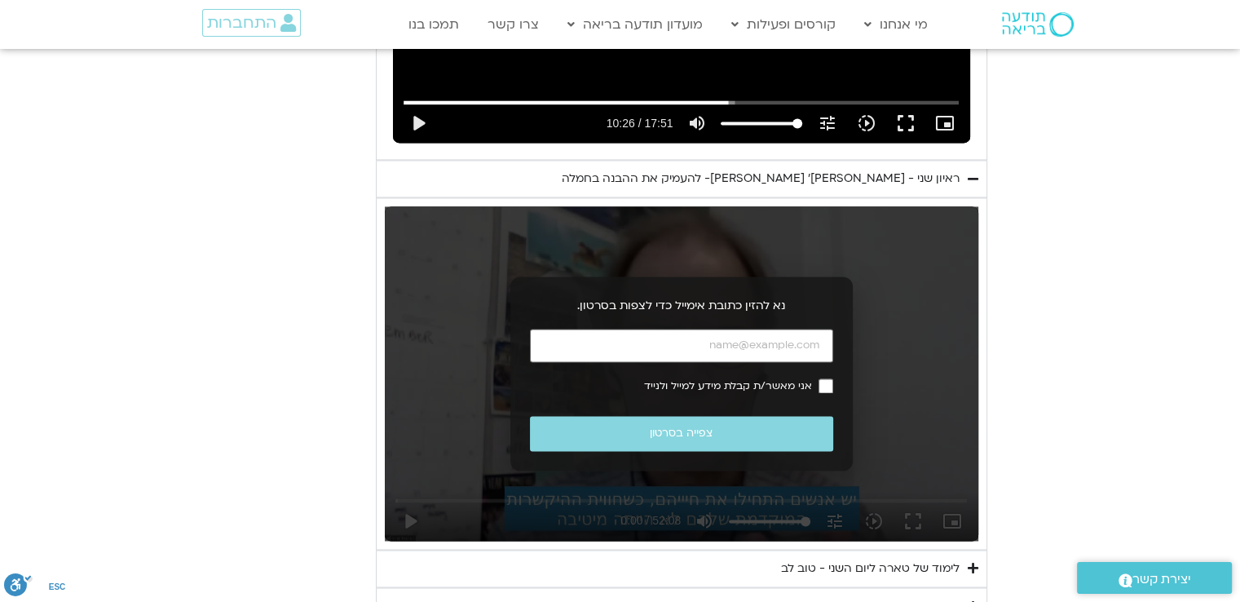
type input "992.52"
type input "2817.733333"
type input "992.52"
type input "2817.733333"
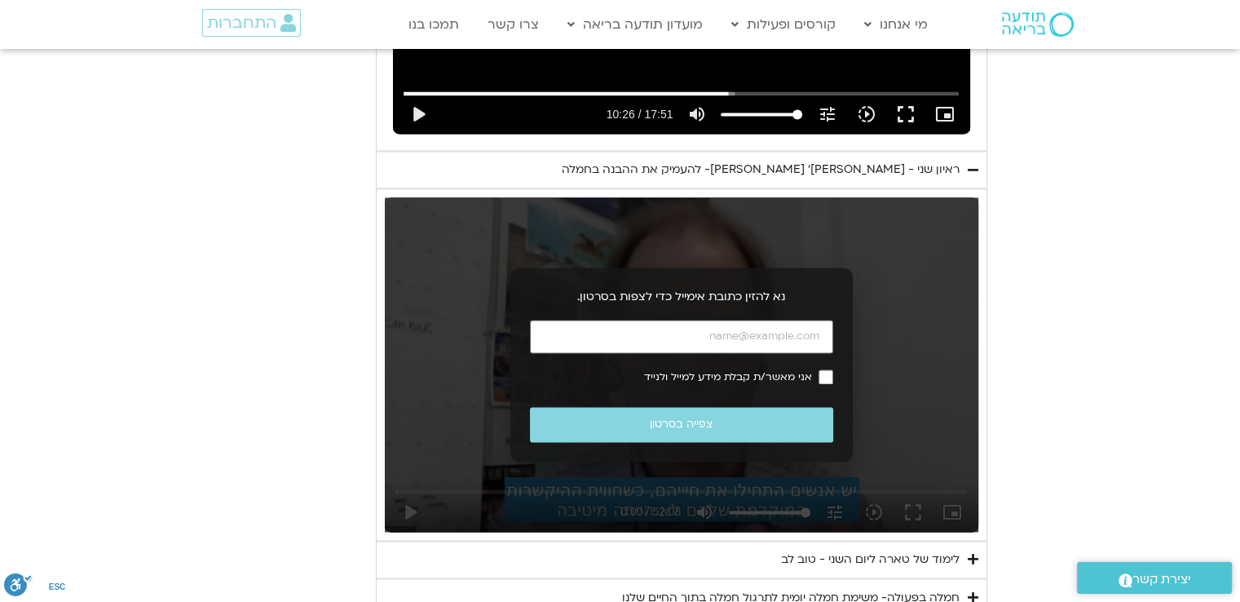
type input "992.52"
type input "2817.733333"
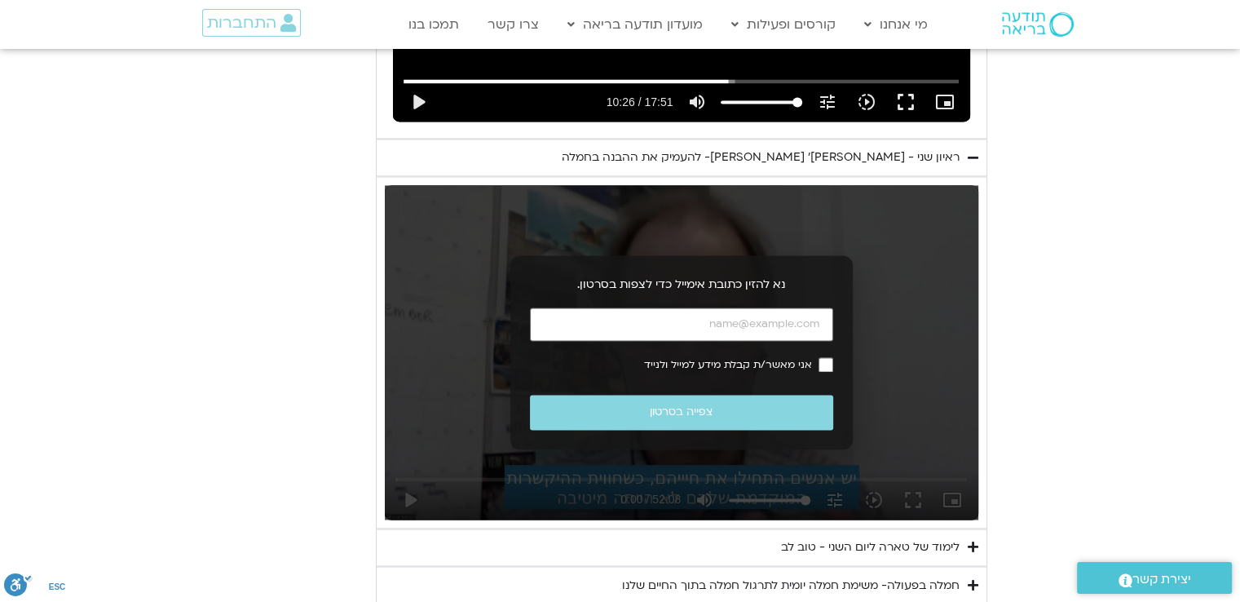
type input "992.52"
type input "2817.733333"
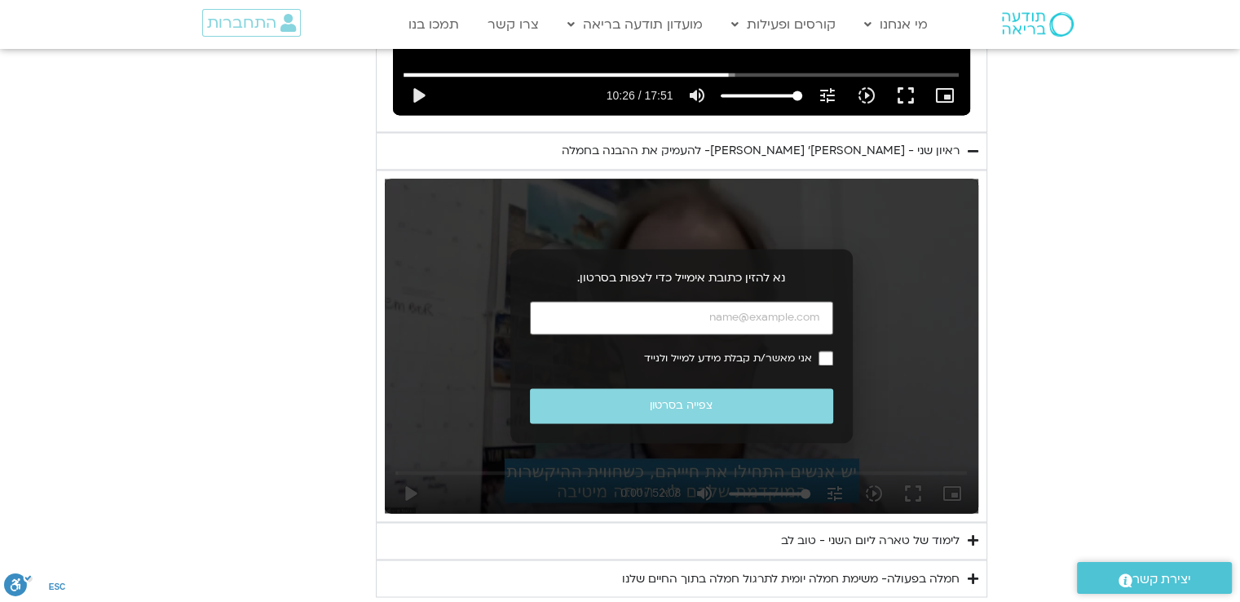
type input "992.52"
type input "2817.733333"
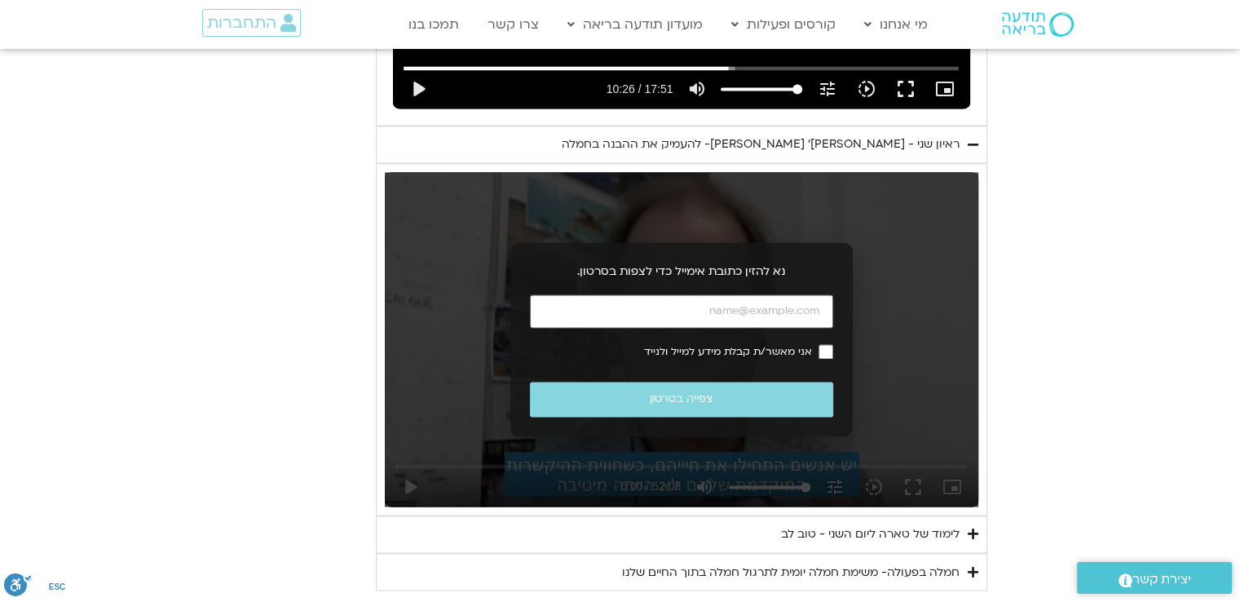
type input "992.52"
type input "2817.733333"
type input "992.52"
type input "2817.733333"
type input "992.52"
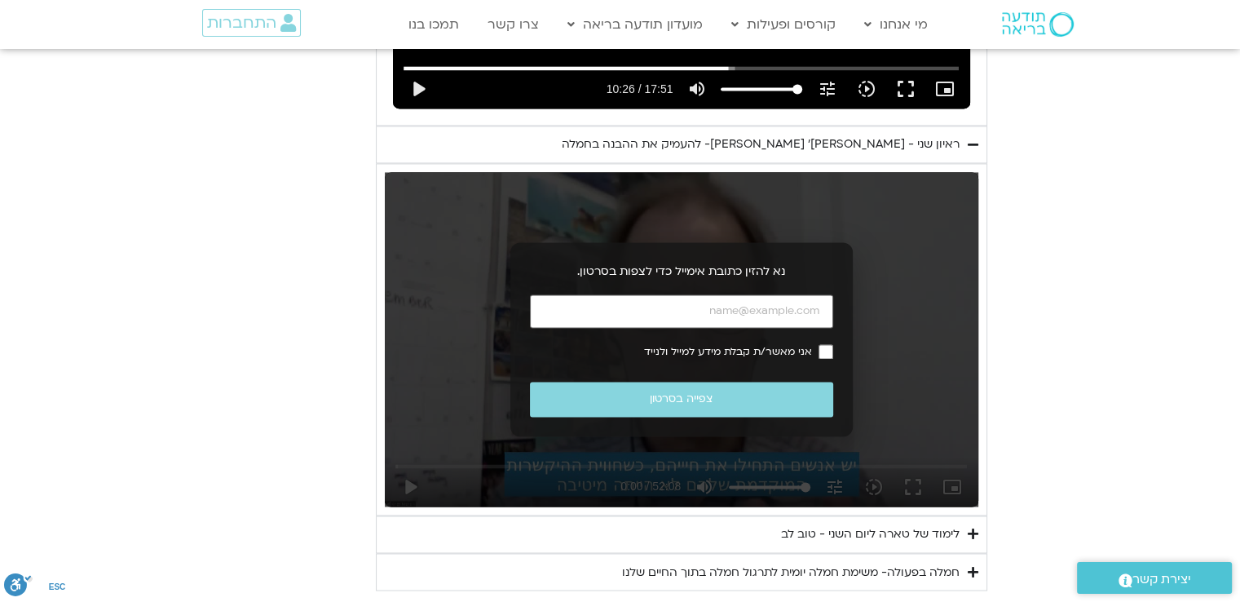
type input "2817.733333"
type input "992.52"
type input "2817.733333"
type input "992.52"
type input "2817.733333"
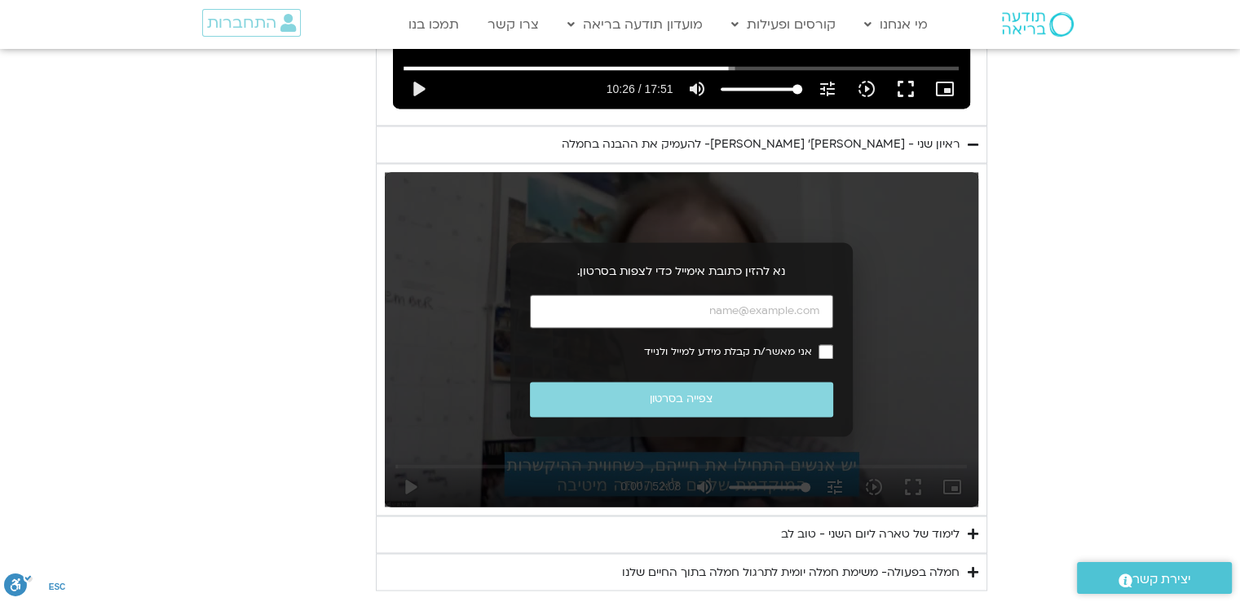
type input "992.52"
type input "2817.733333"
type input "992.52"
type input "2817.733333"
type input "992.52"
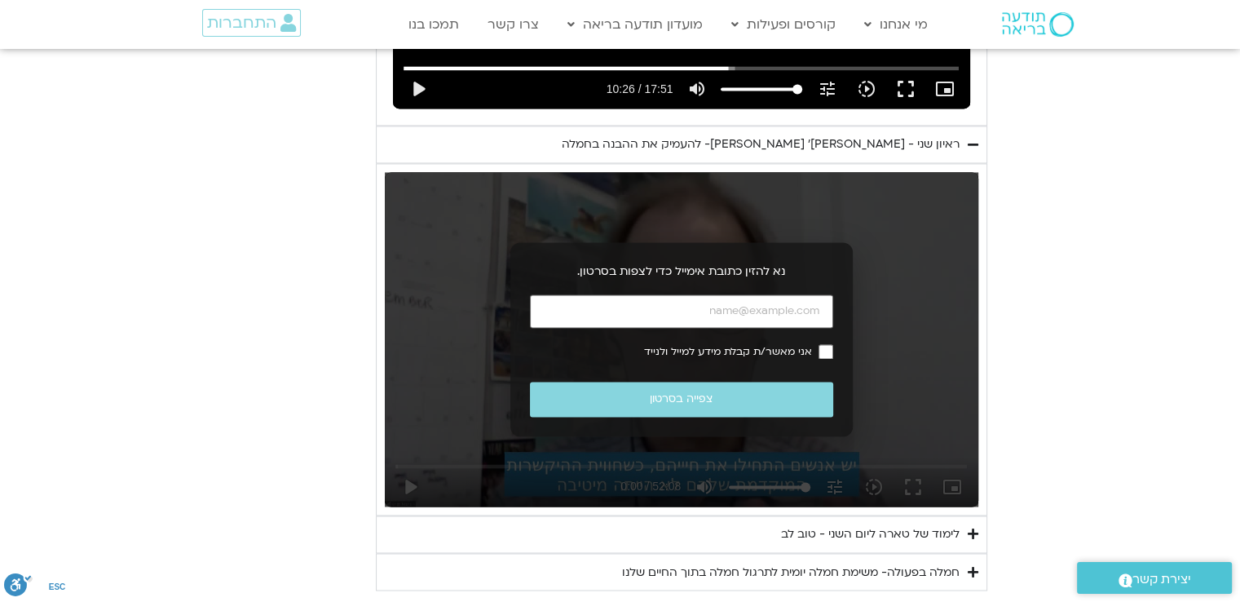
type input "2817.733333"
type input "992.52"
type input "2817.733333"
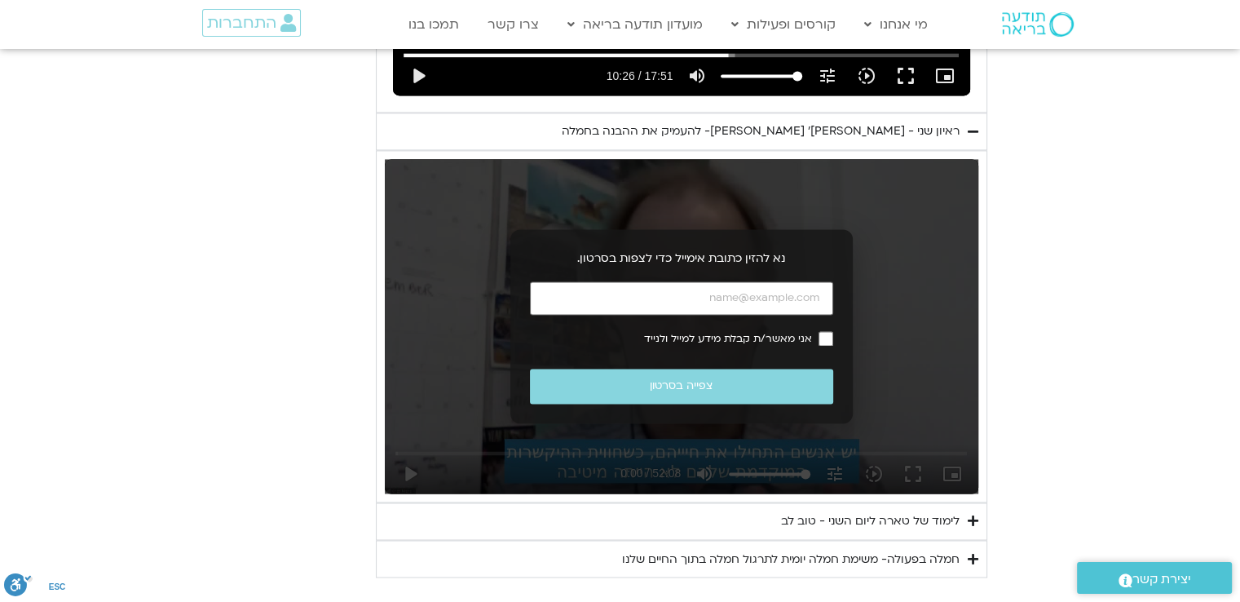
type input "992.52"
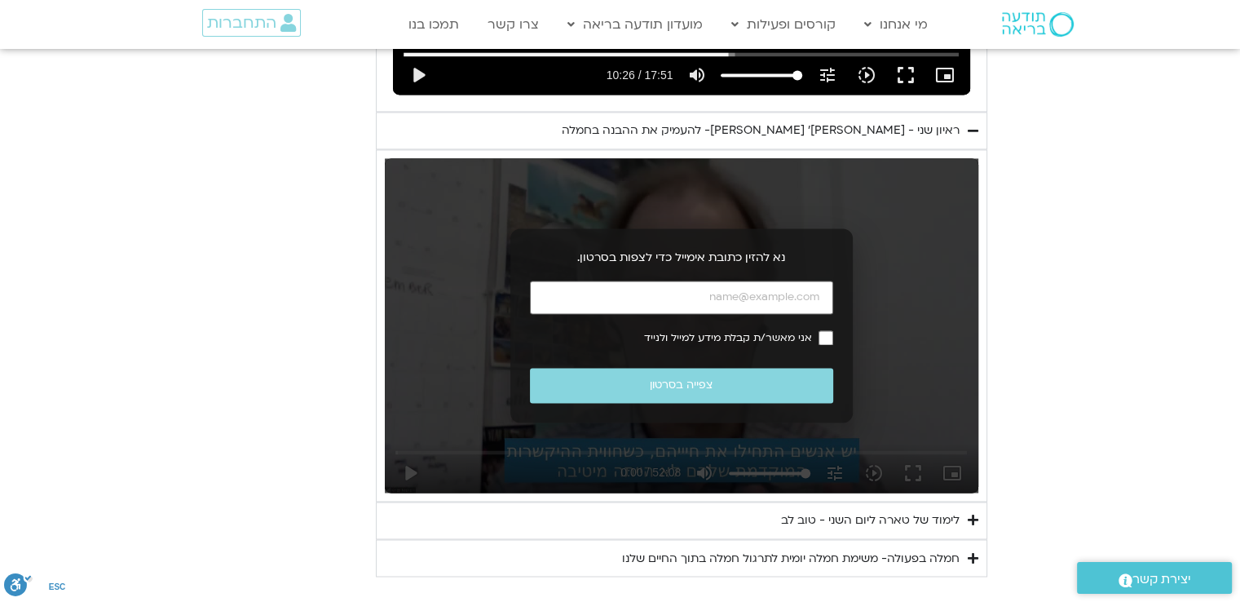
type input "2817.733333"
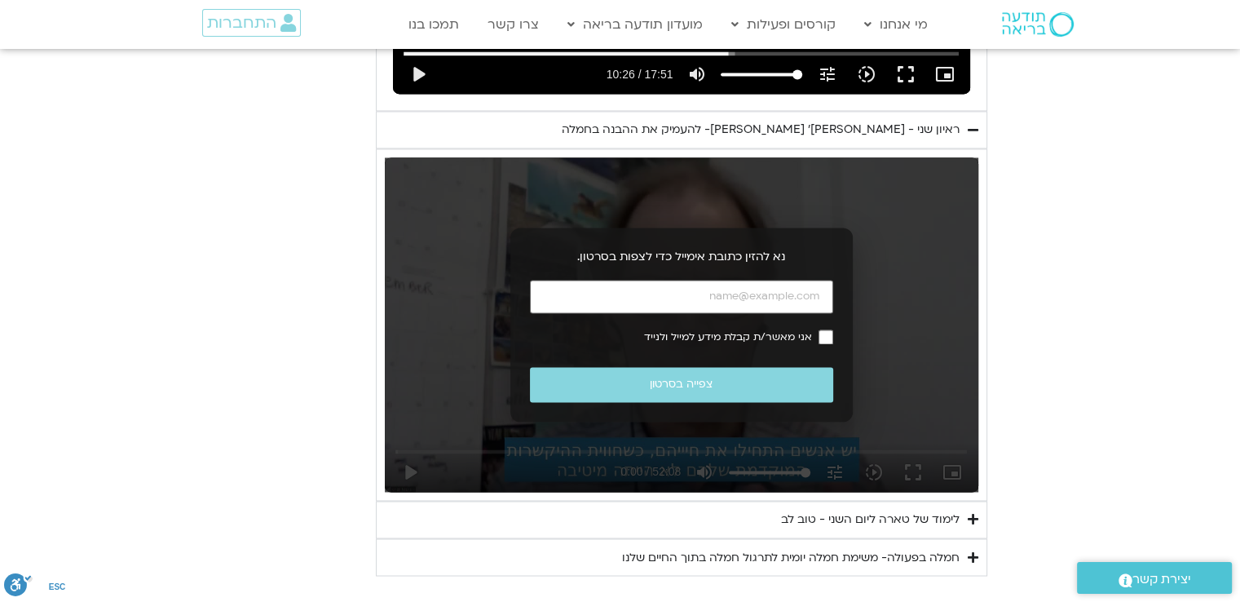
type input "992.52"
type input "2817.733333"
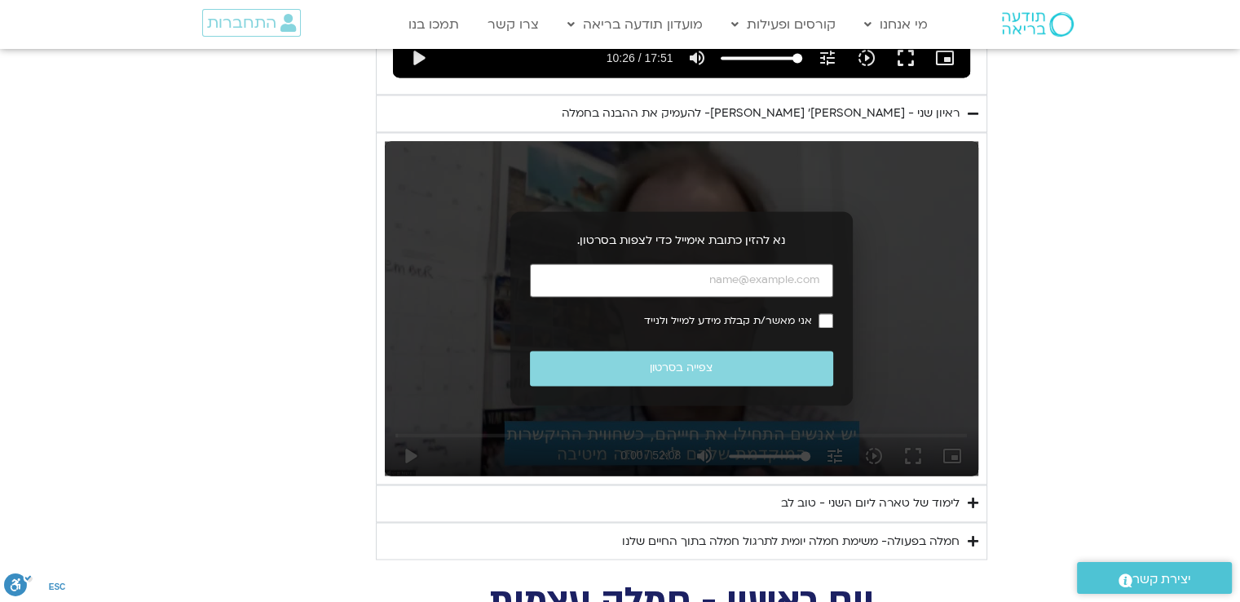
type input "992.52"
type input "2817.733333"
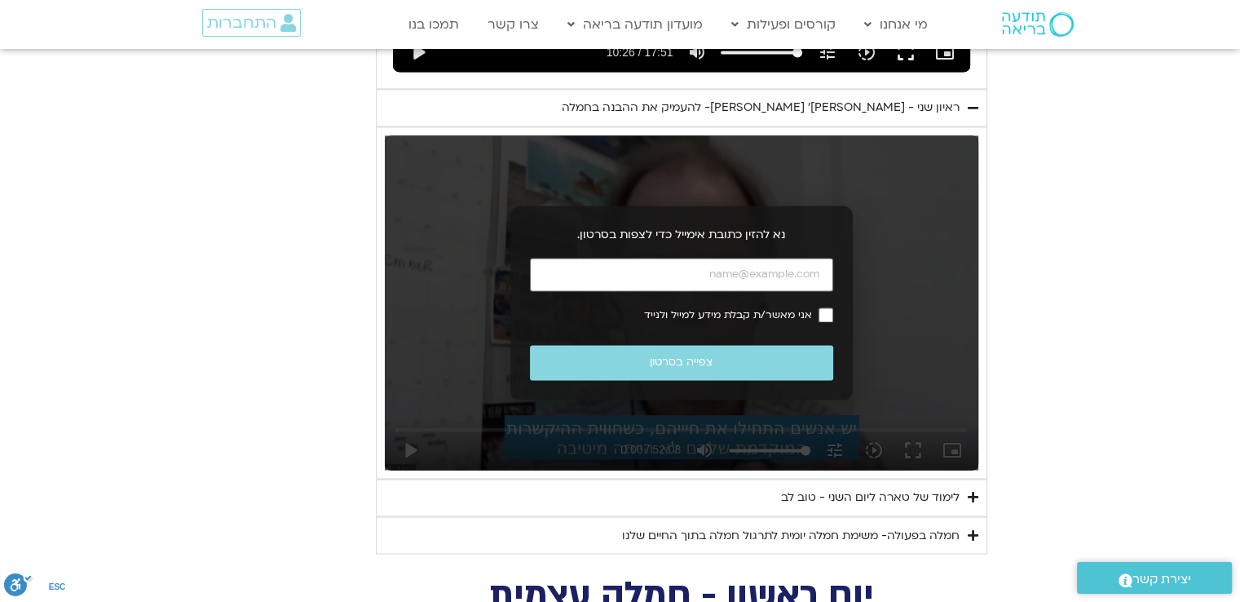
type input "992.52"
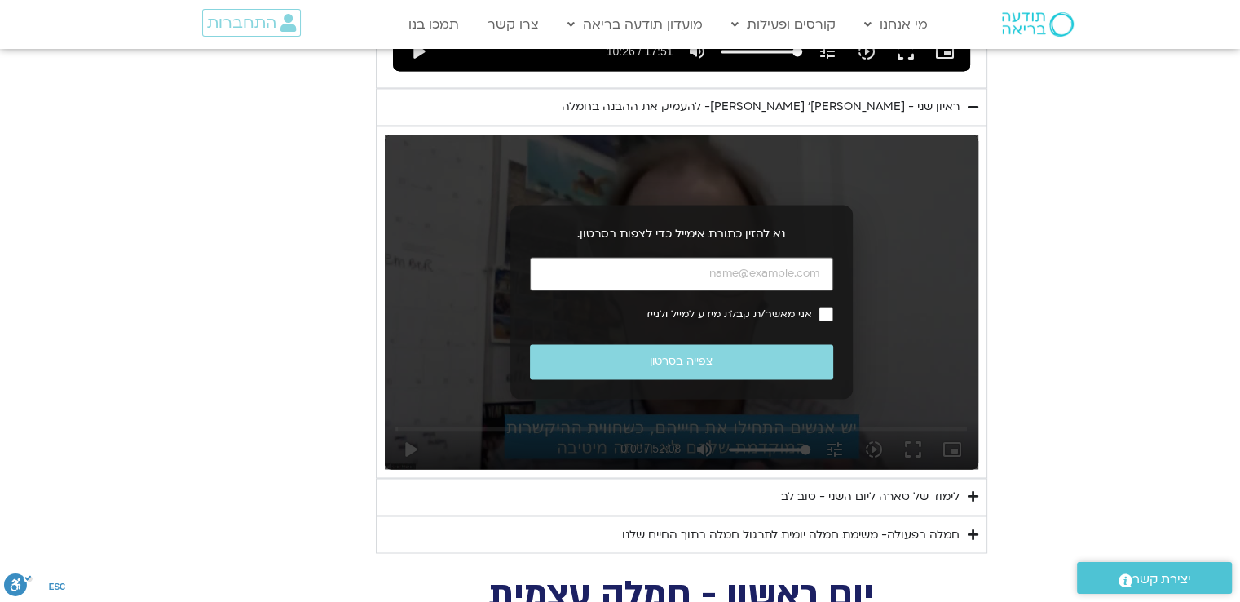
type input "2817.733333"
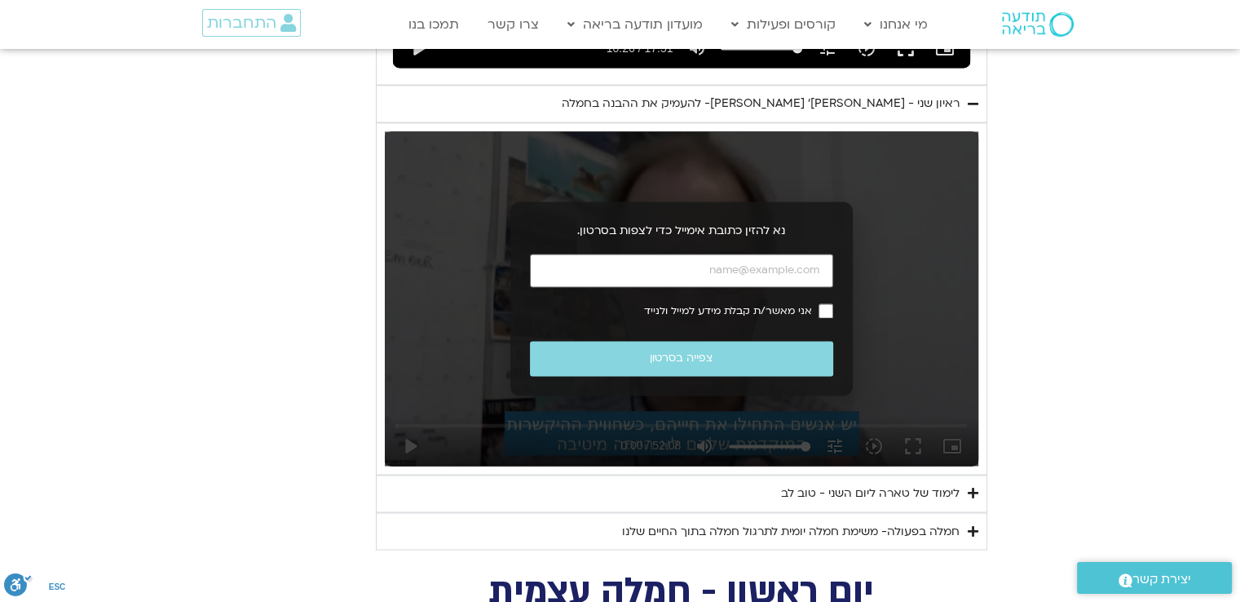
type input "992.52"
type input "2817.733333"
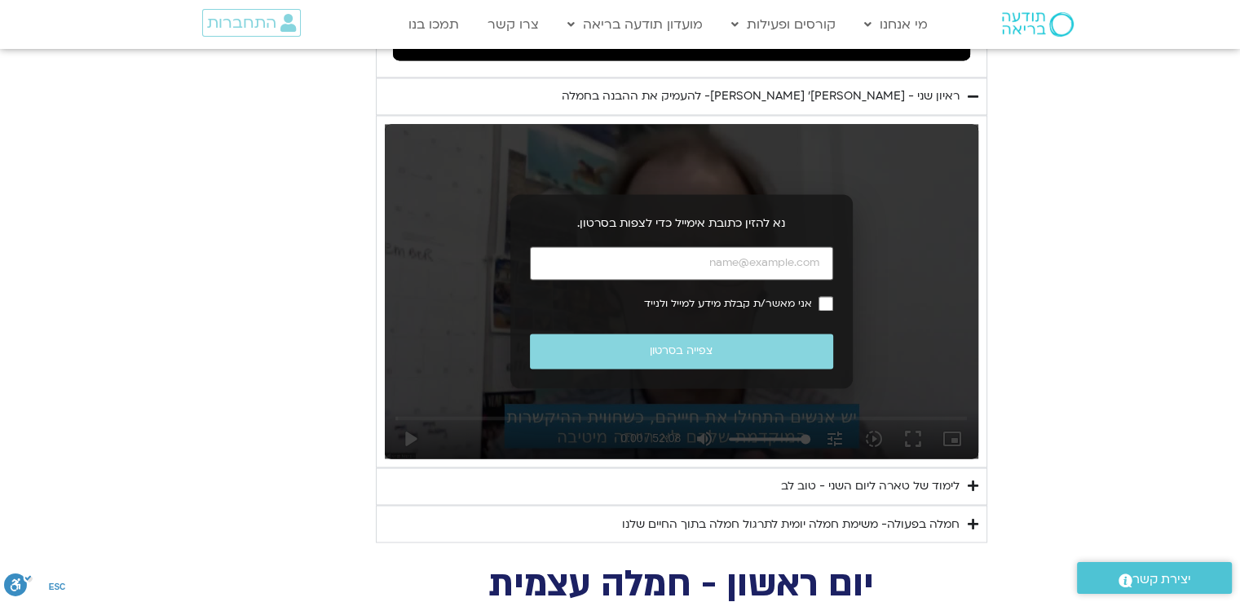
scroll to position [2575, 0]
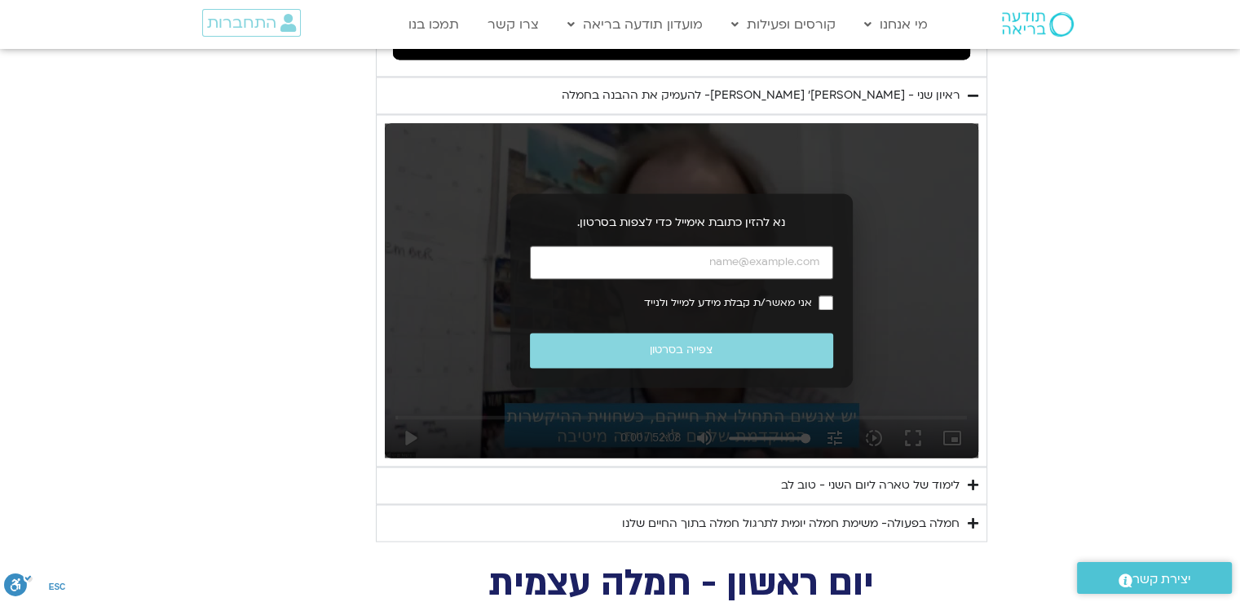
click at [823, 475] on div "לימוד של טארה ליום השני - טוב לב" at bounding box center [870, 485] width 179 height 20
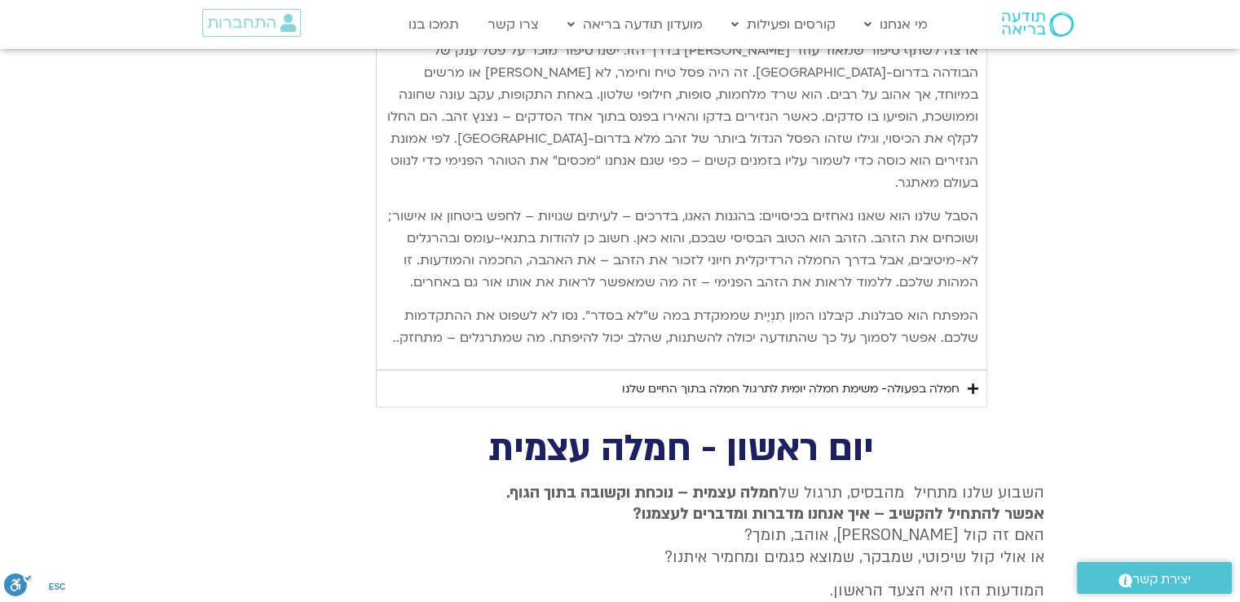
scroll to position [3528, 0]
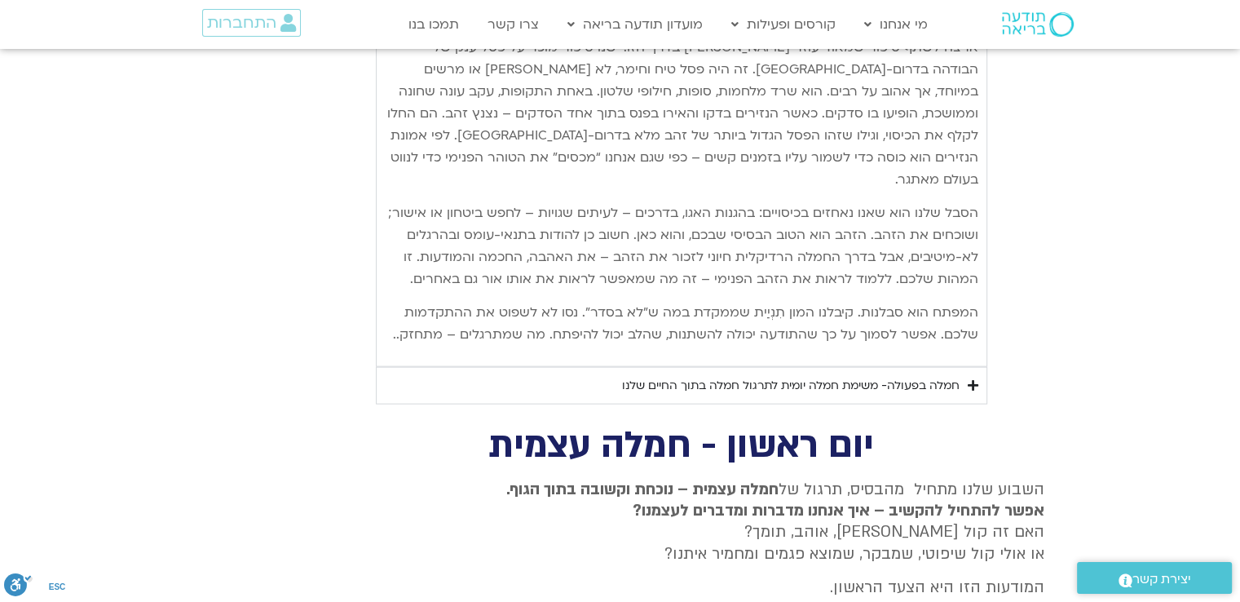
click at [936, 376] on div "חמלה בפעולה- משימת חמלה יומית לתרגול חמלה בתוך החיים שלנו" at bounding box center [791, 386] width 338 height 20
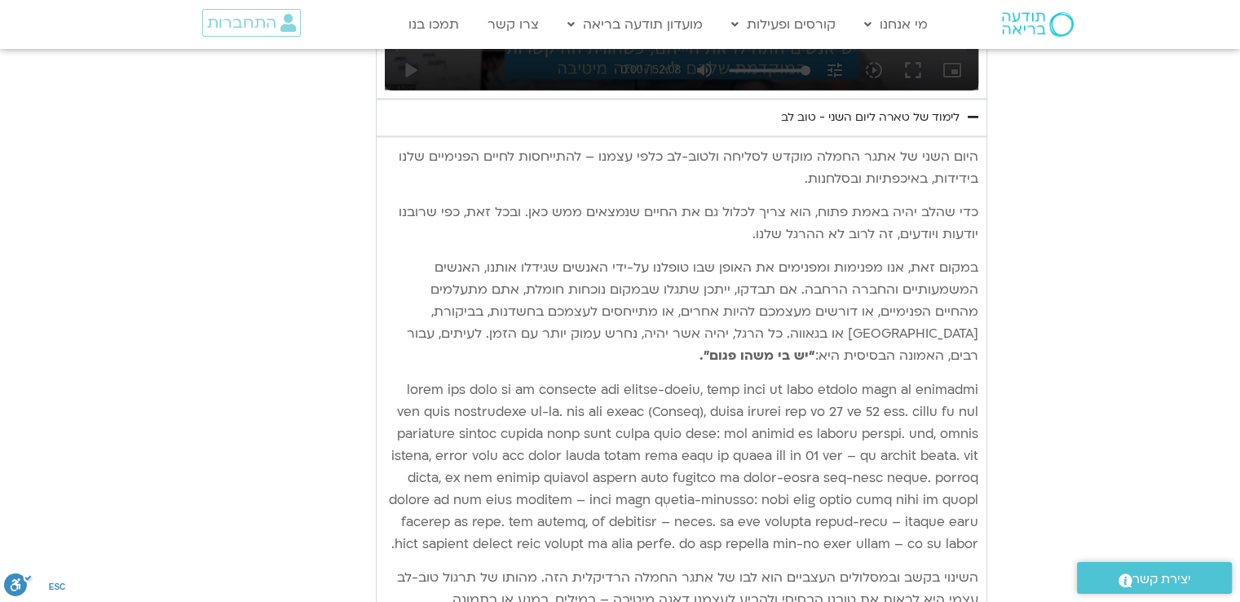
scroll to position [2925, 0]
